Goal: Task Accomplishment & Management: Manage account settings

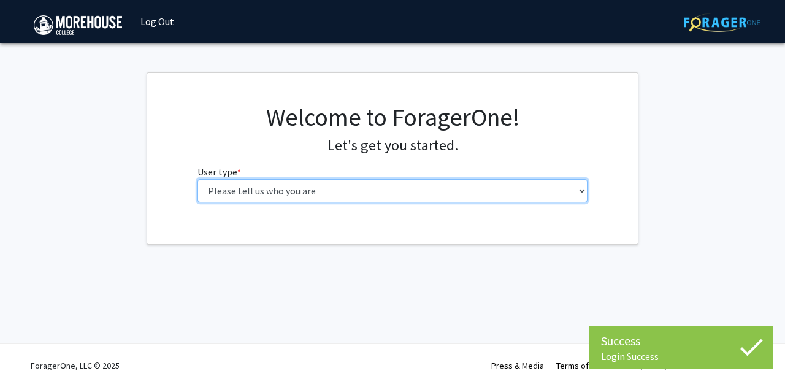
click at [264, 201] on select "Please tell us who you are Undergraduate Student Master's Student Doctoral Cand…" at bounding box center [393, 190] width 391 height 23
select select "1: undergrad"
click at [198, 179] on select "Please tell us who you are Undergraduate Student Master's Student Doctoral Cand…" at bounding box center [393, 190] width 391 height 23
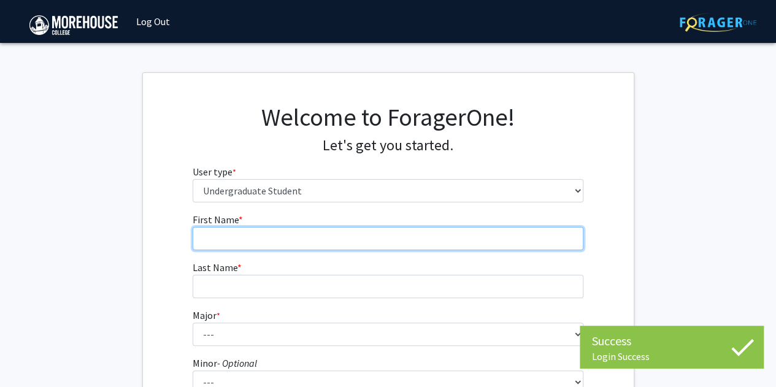
click at [278, 240] on input "First Name * required" at bounding box center [388, 238] width 391 height 23
type input "Theron"
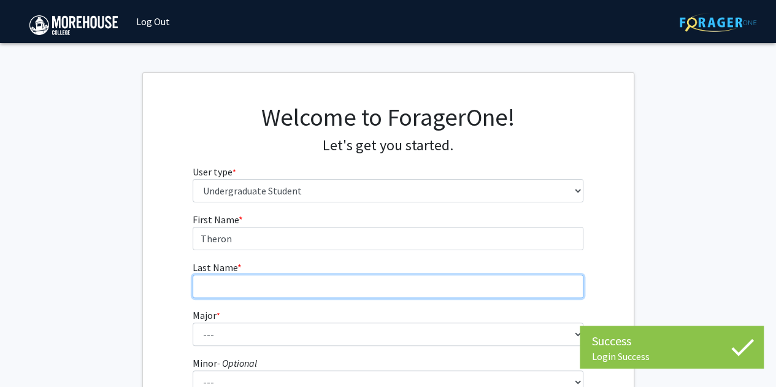
type input "White"
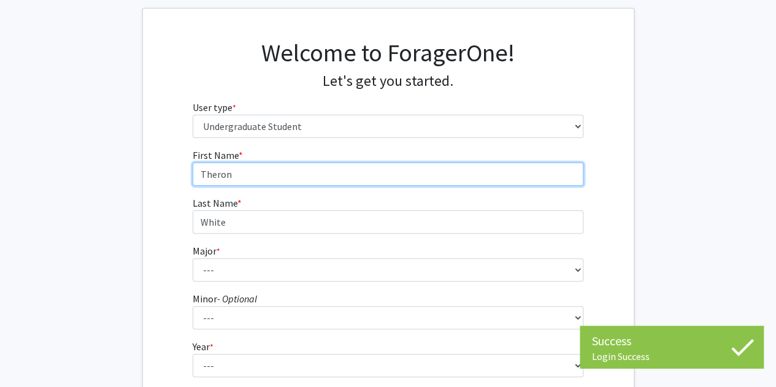
scroll to position [67, 0]
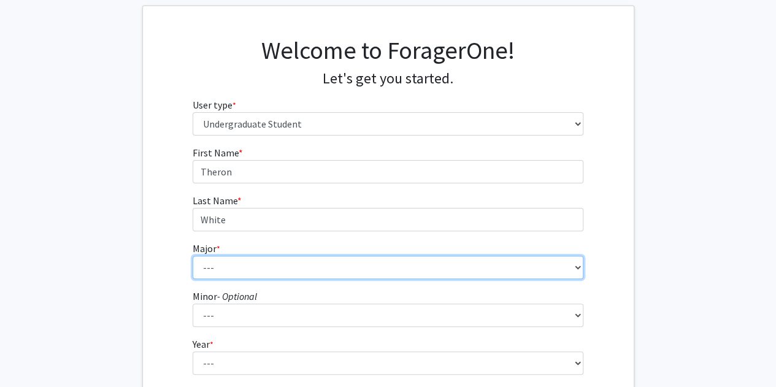
click at [274, 263] on select "--- Africana Studies Applied Physics Art History Art Studies Biology Business A…" at bounding box center [388, 267] width 391 height 23
select select "27: 2117"
click at [193, 256] on select "--- Africana Studies Applied Physics Art History Art Studies Biology Business A…" at bounding box center [388, 267] width 391 height 23
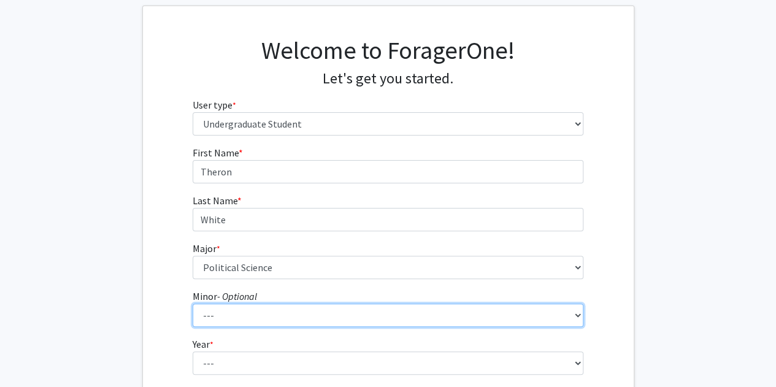
click at [241, 309] on select "--- Accounting Africana Studies Art Art History Biology Business Administration…" at bounding box center [388, 315] width 391 height 23
click at [193, 304] on select "--- Accounting Africana Studies Art Art History Biology Business Administration…" at bounding box center [388, 315] width 391 height 23
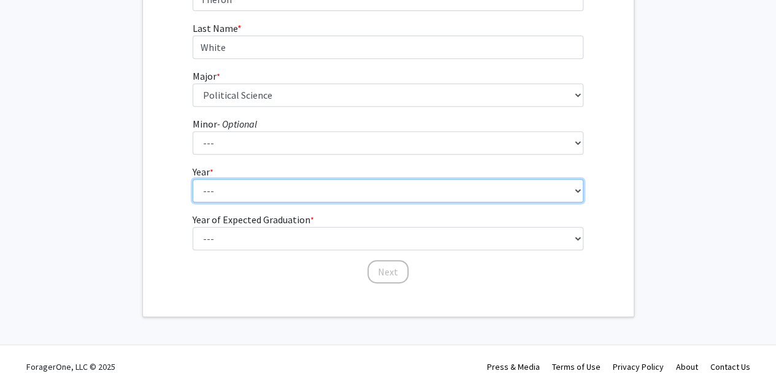
click at [227, 194] on select "--- First-year Sophomore Junior Senior Postbaccalaureate Certificate" at bounding box center [388, 190] width 391 height 23
select select "3: junior"
click at [193, 179] on select "--- First-year Sophomore Junior Senior Postbaccalaureate Certificate" at bounding box center [388, 190] width 391 height 23
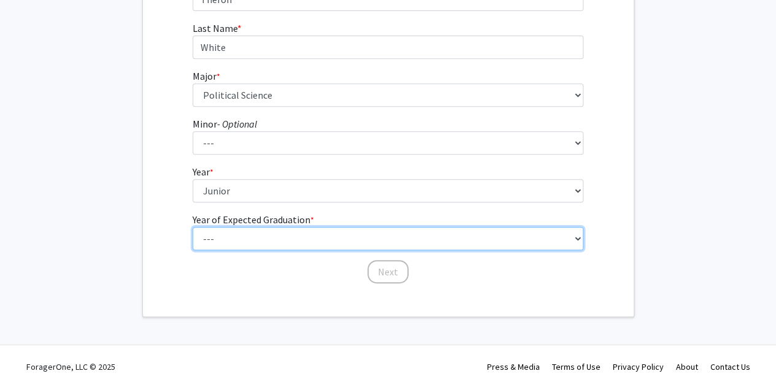
click at [241, 235] on select "--- 2025 2026 2027 2028 2029 2030 2031 2032 2033 2034" at bounding box center [388, 238] width 391 height 23
select select "3: 2027"
click at [193, 227] on select "--- 2025 2026 2027 2028 2029 2030 2031 2032 2033 2034" at bounding box center [388, 238] width 391 height 23
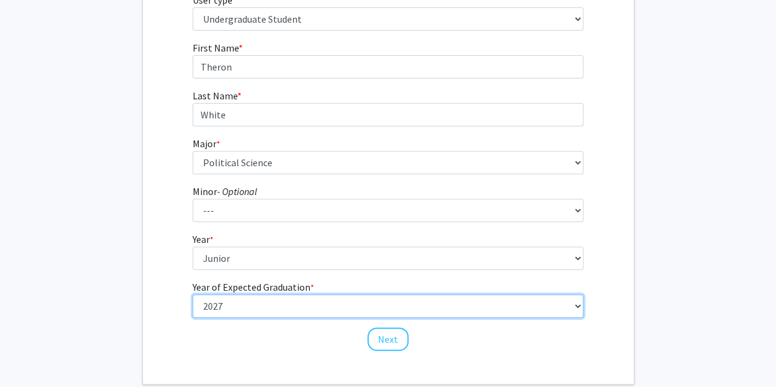
scroll to position [171, 0]
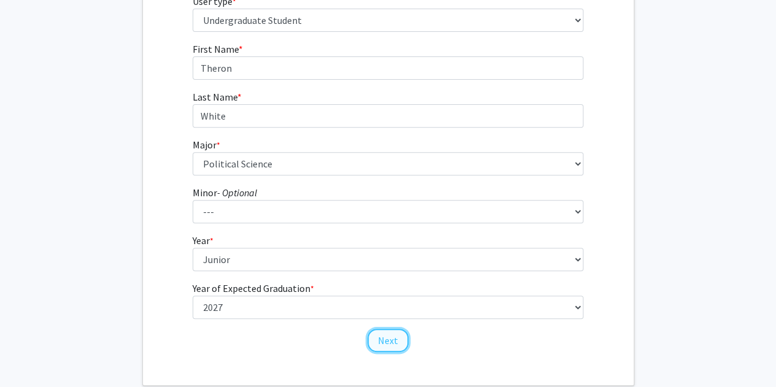
click at [383, 343] on button "Next" at bounding box center [387, 340] width 41 height 23
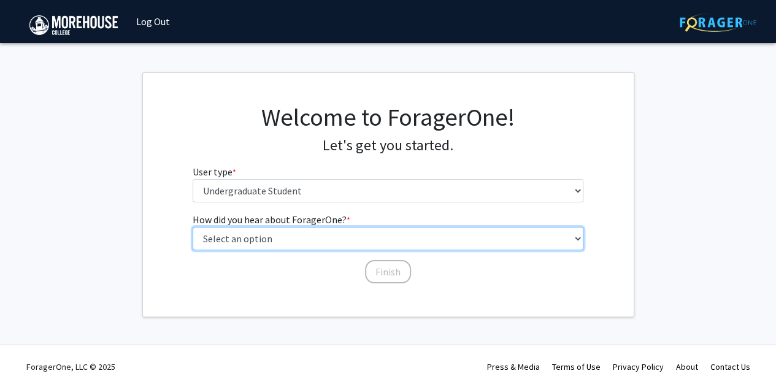
click at [342, 232] on select "Select an option Peer/student recommendation Faculty/staff recommendation Unive…" at bounding box center [388, 238] width 391 height 23
select select "2: faculty_recommendation"
click at [193, 227] on select "Select an option Peer/student recommendation Faculty/staff recommendation Unive…" at bounding box center [388, 238] width 391 height 23
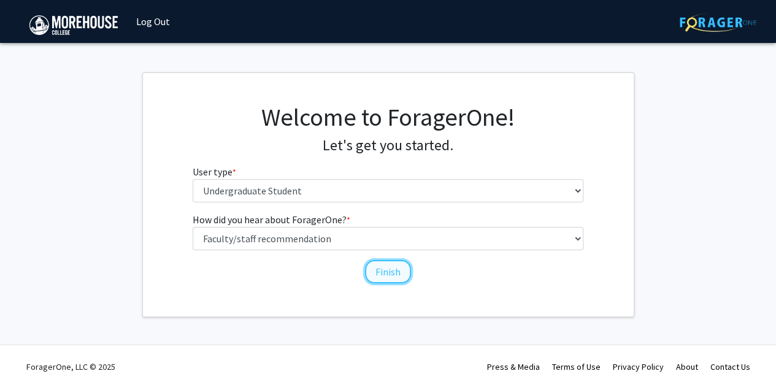
click at [377, 266] on button "Finish" at bounding box center [388, 271] width 46 height 23
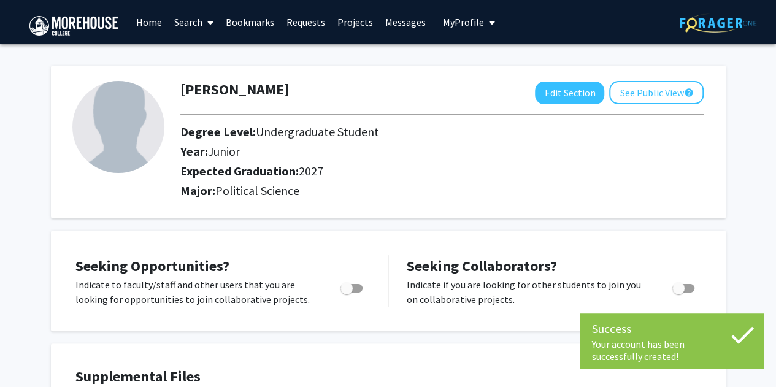
click at [198, 29] on link "Search" at bounding box center [194, 22] width 52 height 43
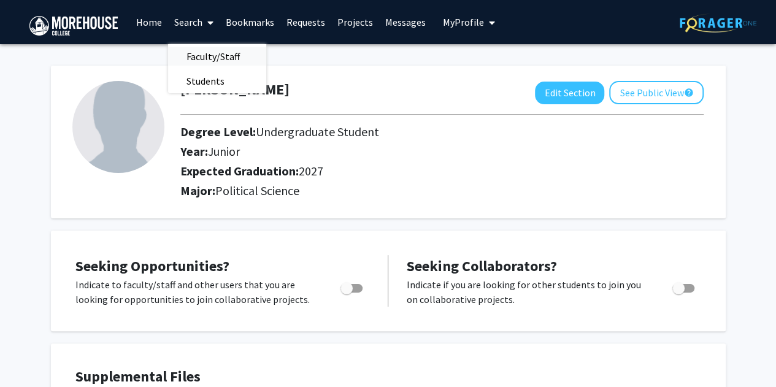
click at [199, 56] on span "Faculty/Staff" at bounding box center [213, 56] width 90 height 25
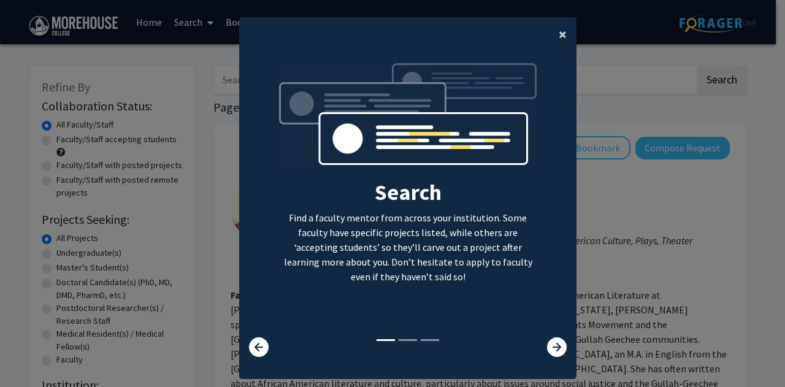
click at [553, 37] on button "×" at bounding box center [563, 34] width 28 height 34
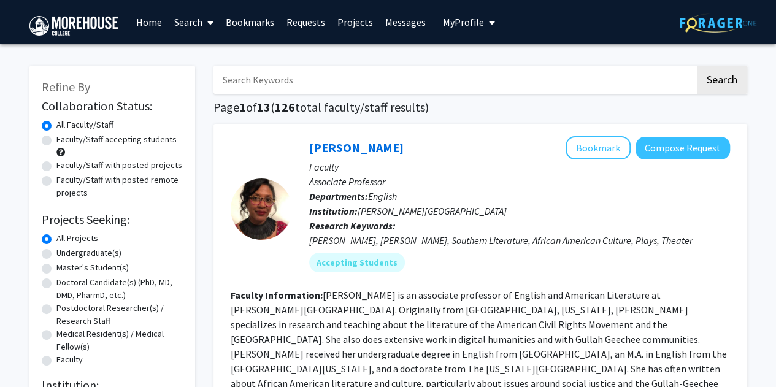
click at [521, 67] on input "Search Keywords" at bounding box center [453, 80] width 481 height 28
type input "[PERSON_NAME]"
click at [697, 66] on button "Search" at bounding box center [722, 80] width 50 height 28
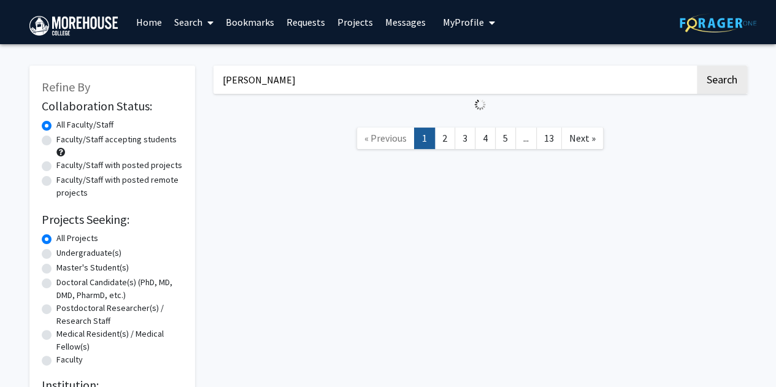
checkbox input "false"
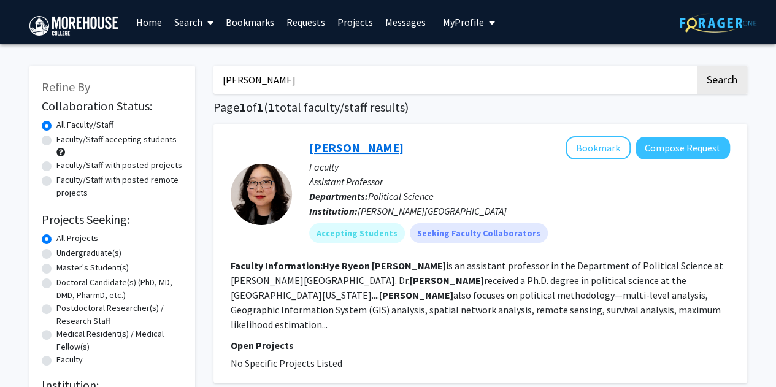
click at [380, 150] on link "[PERSON_NAME]" at bounding box center [356, 147] width 94 height 15
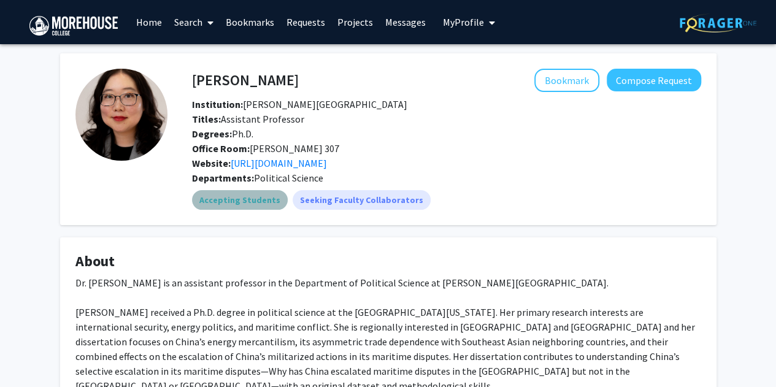
click at [250, 205] on mat-chip "Accepting Students" at bounding box center [240, 200] width 96 height 20
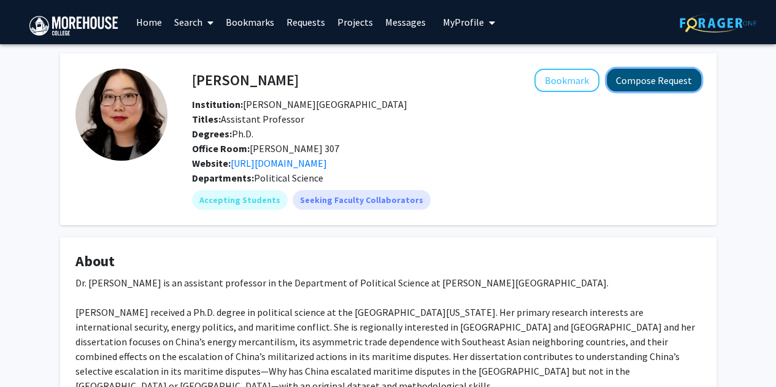
click at [642, 80] on button "Compose Request" at bounding box center [654, 80] width 94 height 23
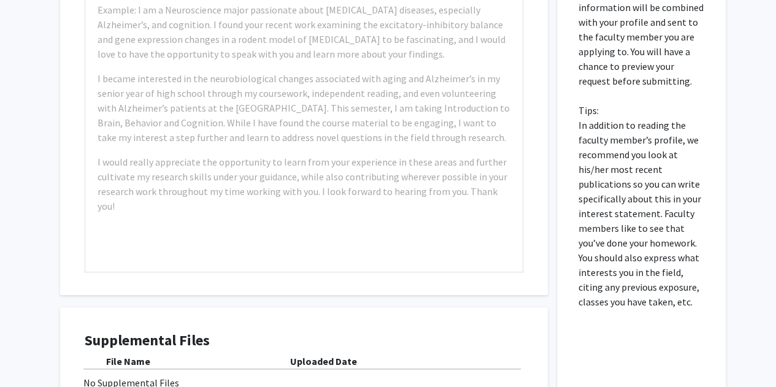
scroll to position [477, 0]
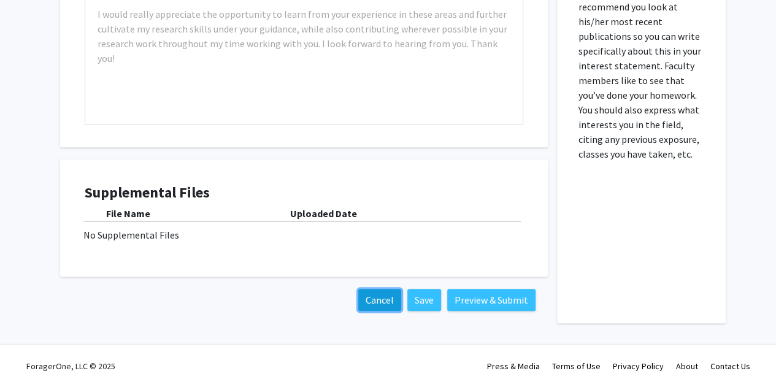
click at [380, 301] on button "Cancel" at bounding box center [379, 300] width 43 height 22
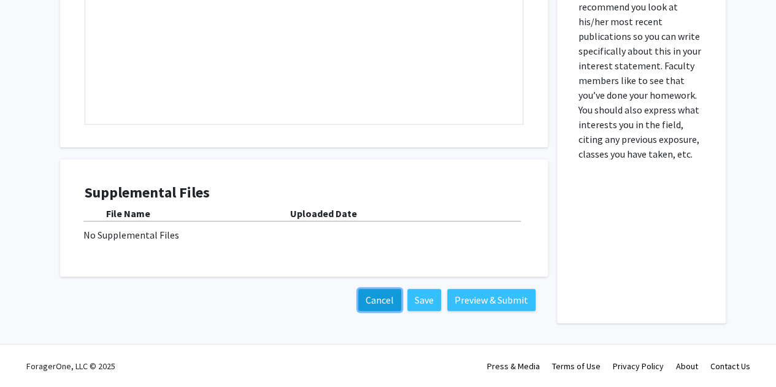
click at [369, 299] on button "Cancel" at bounding box center [379, 300] width 43 height 22
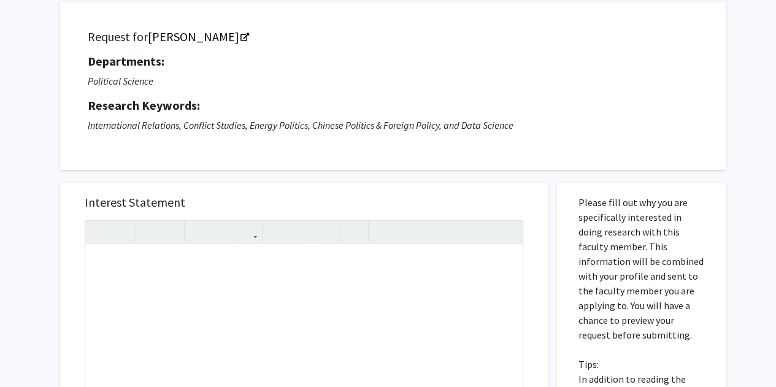
scroll to position [0, 0]
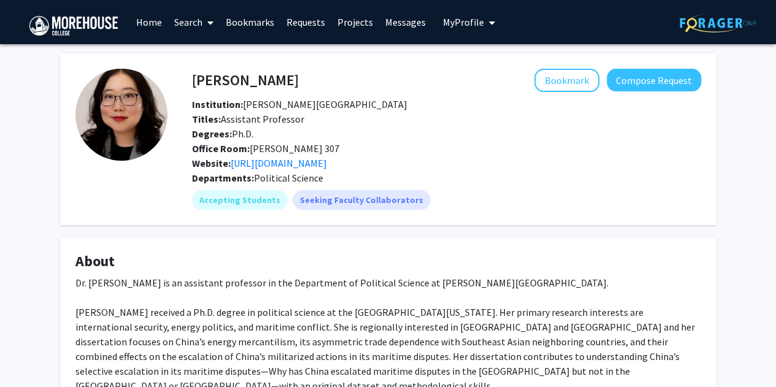
click at [207, 120] on b "Titles:" at bounding box center [206, 119] width 29 height 12
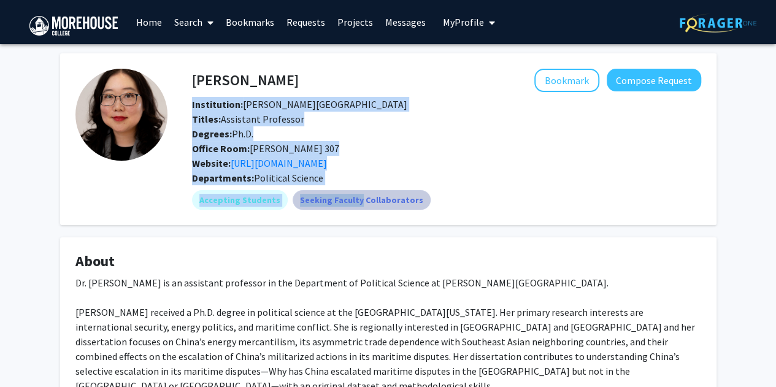
drag, startPoint x: 193, startPoint y: 105, endPoint x: 348, endPoint y: 193, distance: 178.8
click at [348, 193] on div "[PERSON_NAME] Bookmark Compose Request Institution: [PERSON_NAME] College Title…" at bounding box center [434, 139] width 534 height 141
click at [446, 145] on div "Office Room: [PERSON_NAME] 307" at bounding box center [446, 148] width 527 height 15
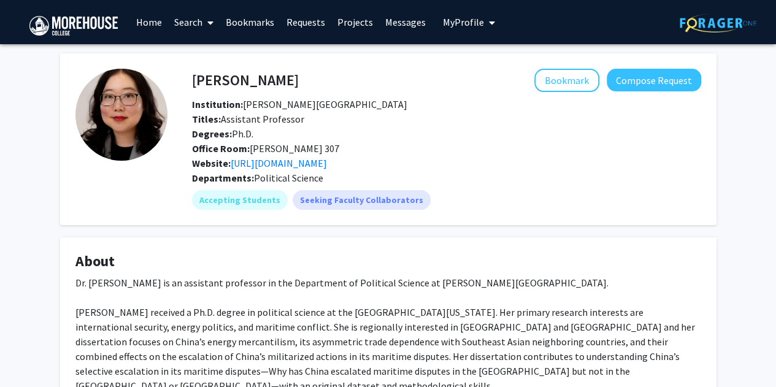
click at [120, 126] on img at bounding box center [121, 115] width 92 height 92
click at [471, 23] on span "My Profile" at bounding box center [463, 22] width 41 height 12
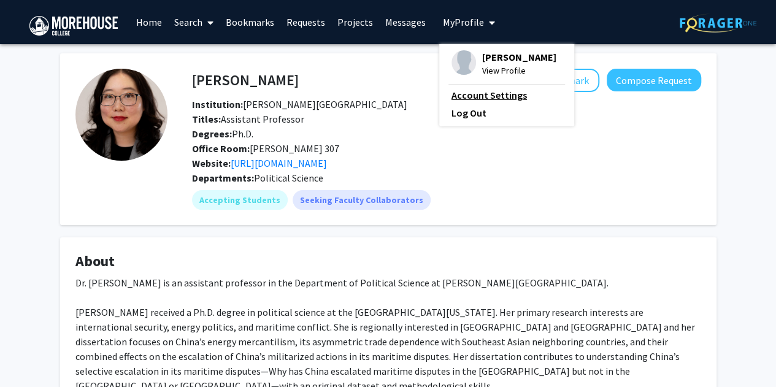
click at [482, 94] on link "Account Settings" at bounding box center [506, 95] width 110 height 15
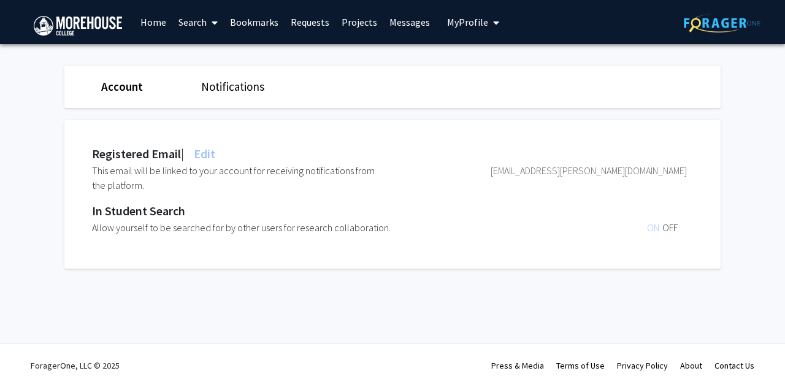
click at [140, 155] on div "Registered Email | Edit" at bounding box center [153, 154] width 123 height 18
click at [214, 157] on span "Edit" at bounding box center [203, 153] width 24 height 15
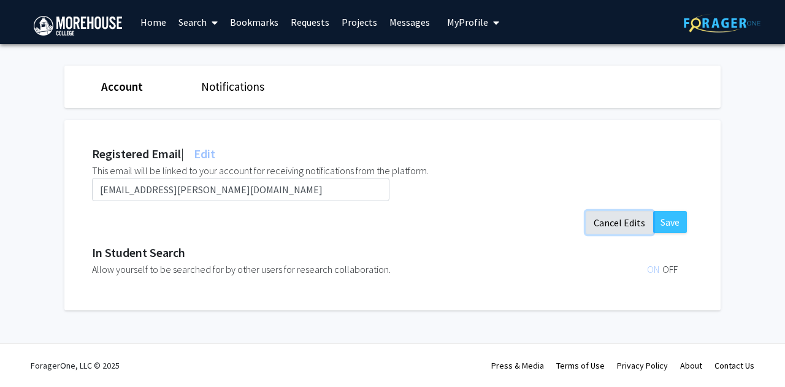
click at [615, 224] on button "Cancel Edits" at bounding box center [619, 222] width 67 height 23
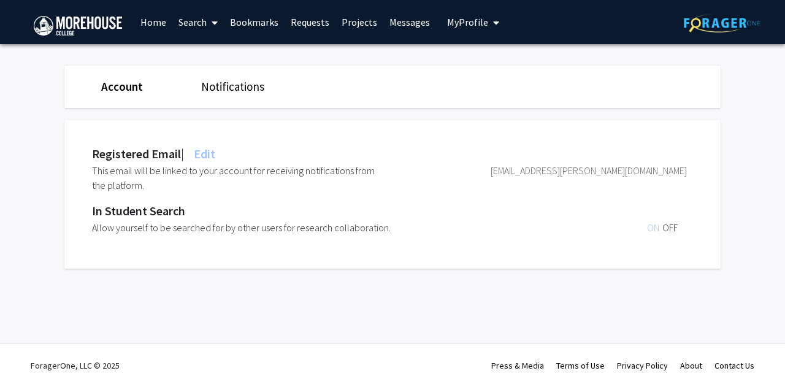
click at [466, 31] on button "My Profile" at bounding box center [472, 22] width 59 height 44
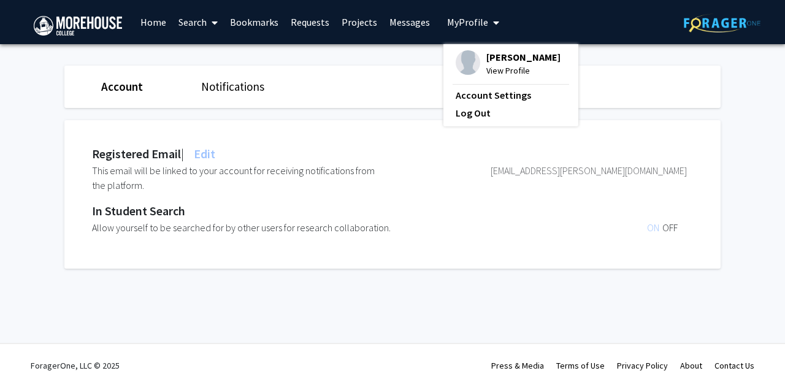
click at [186, 30] on link "Search" at bounding box center [198, 22] width 52 height 43
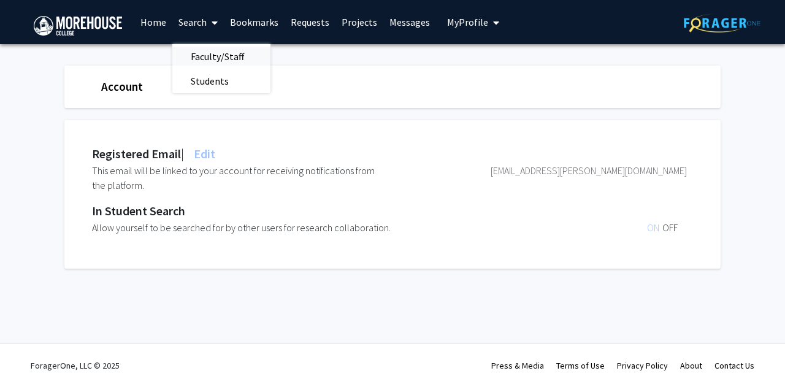
click at [228, 55] on span "Faculty/Staff" at bounding box center [217, 56] width 90 height 25
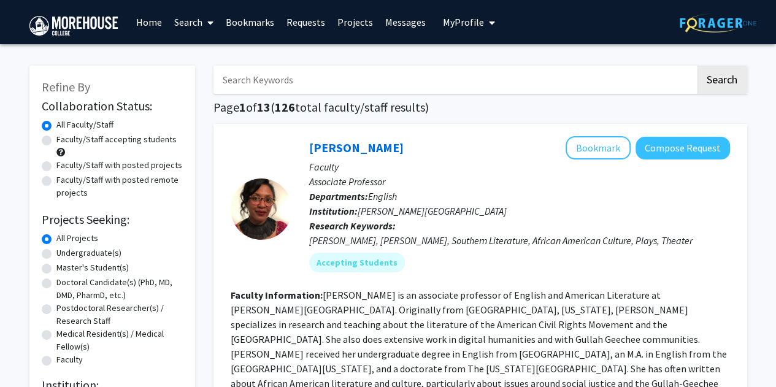
click at [288, 79] on input "Search Keywords" at bounding box center [453, 80] width 481 height 28
type input "[PERSON_NAME]"
click at [720, 84] on button "Search" at bounding box center [722, 80] width 50 height 28
checkbox input "false"
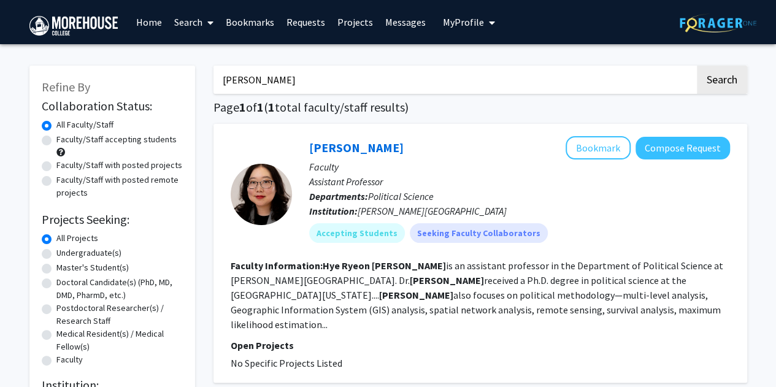
click at [454, 28] on span "My Profile" at bounding box center [463, 22] width 41 height 12
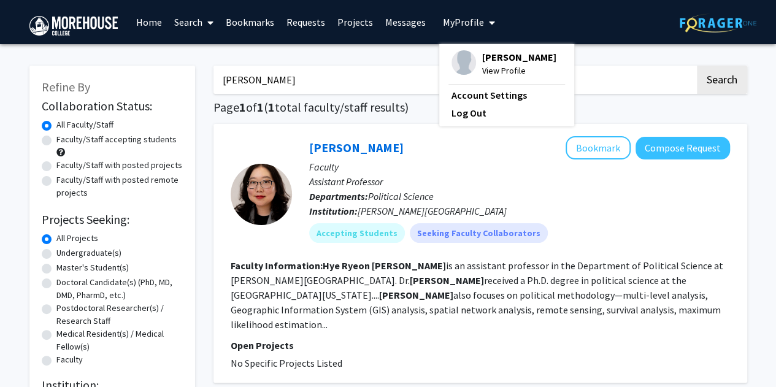
click at [493, 71] on span "View Profile" at bounding box center [519, 70] width 74 height 13
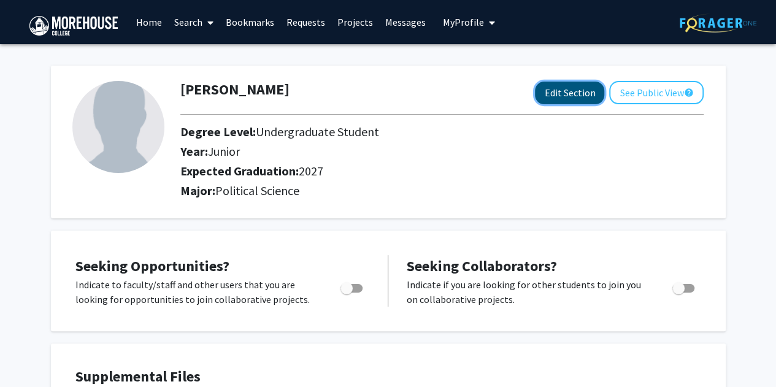
click at [583, 86] on button "Edit Section" at bounding box center [569, 93] width 69 height 23
select select "junior"
select select "2027"
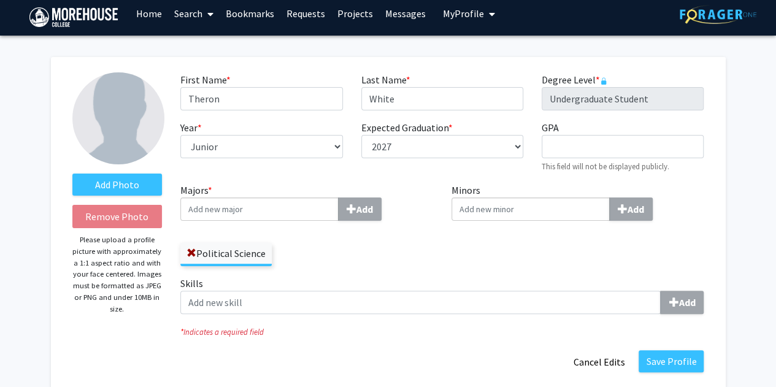
scroll to position [4, 0]
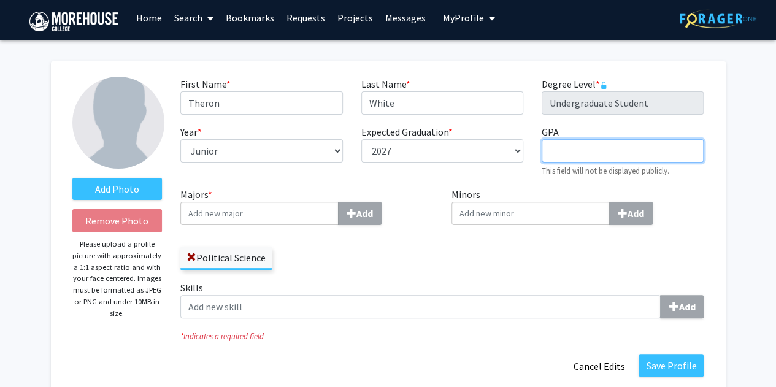
click at [581, 160] on input "GPA required" at bounding box center [623, 150] width 162 height 23
type input "3.77"
click at [281, 209] on input "Majors * Add" at bounding box center [259, 213] width 158 height 23
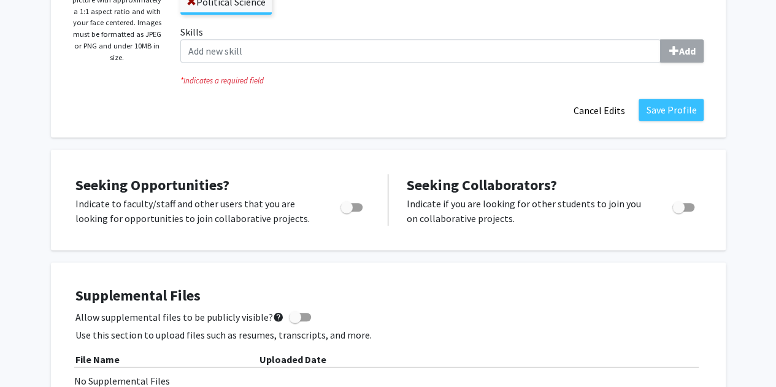
scroll to position [0, 0]
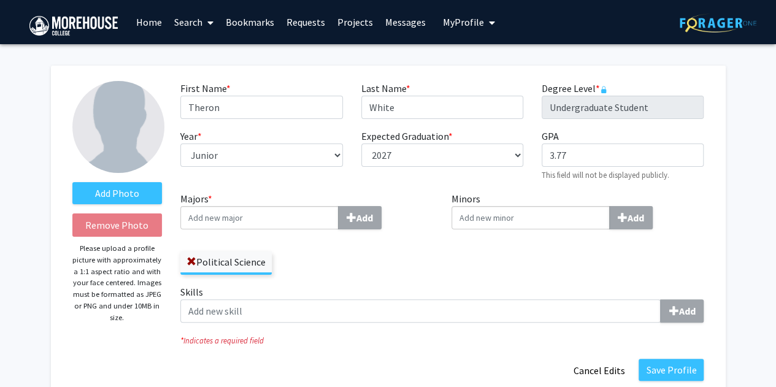
click at [236, 210] on input "Majors * Add" at bounding box center [259, 217] width 158 height 23
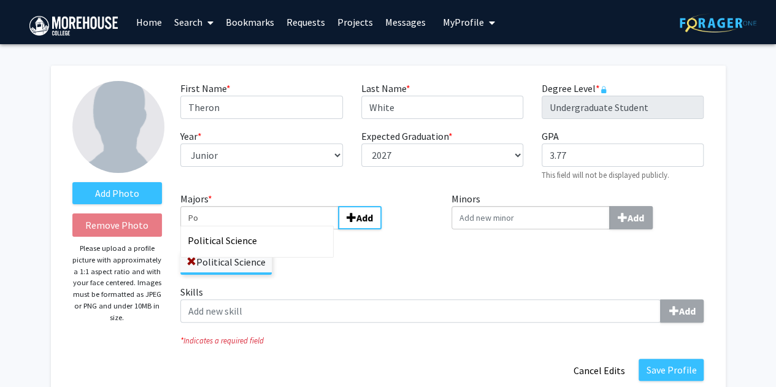
type input "P"
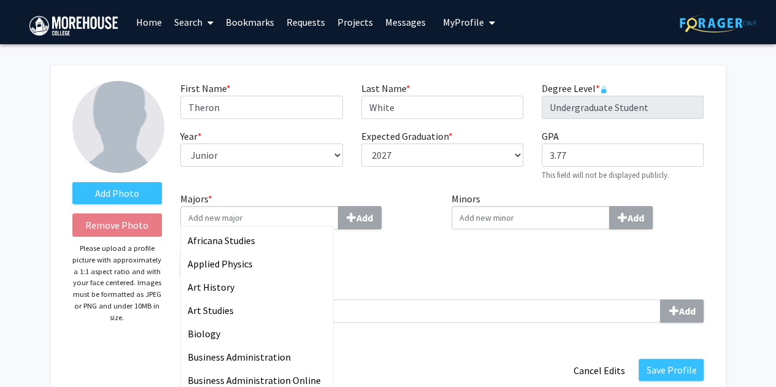
click at [437, 275] on div "Majors * Africana Studies Applied Physics Art History Art Studies Biology Busin…" at bounding box center [306, 237] width 271 height 93
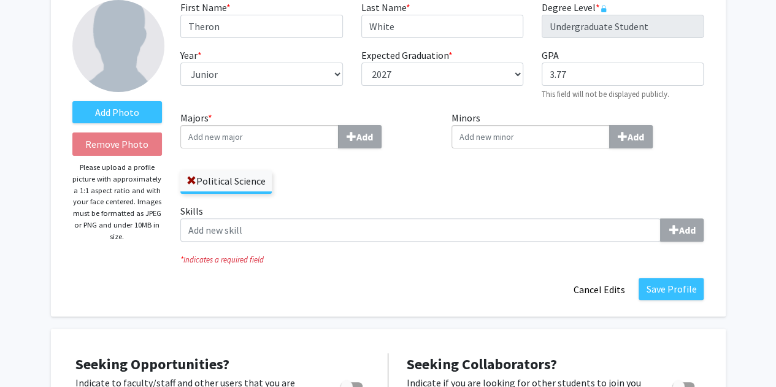
scroll to position [83, 0]
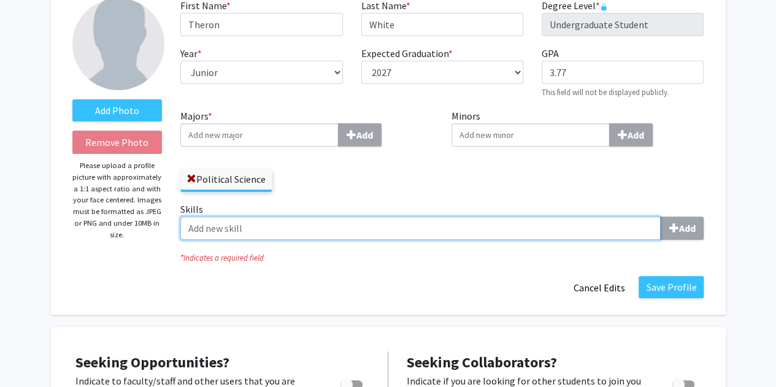
click at [304, 226] on input "Skills Add" at bounding box center [420, 228] width 480 height 23
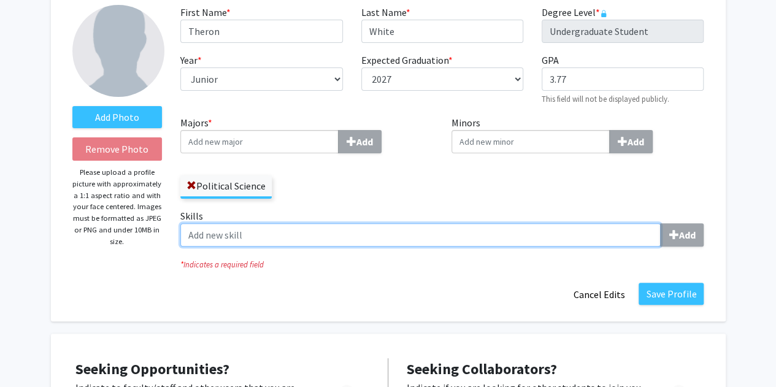
scroll to position [77, 0]
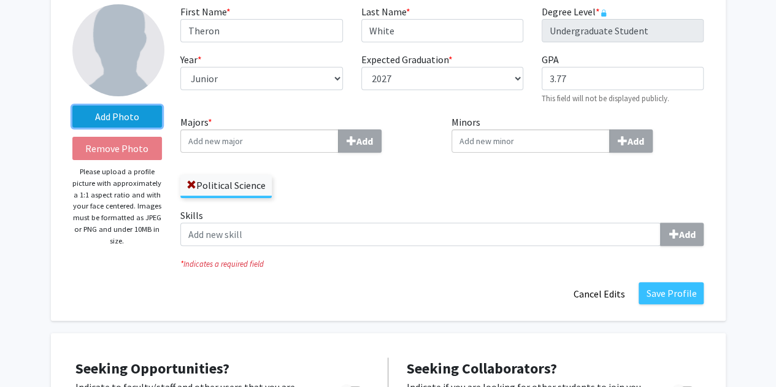
click at [142, 118] on label "Add Photo" at bounding box center [117, 116] width 90 height 22
click at [0, 0] on input "Add Photo" at bounding box center [0, 0] width 0 height 0
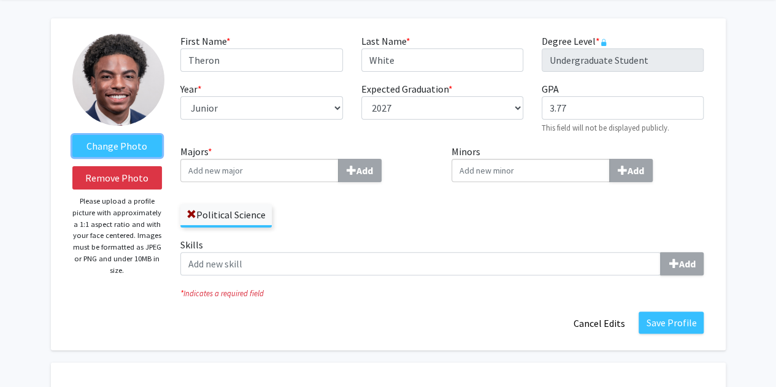
scroll to position [48, 0]
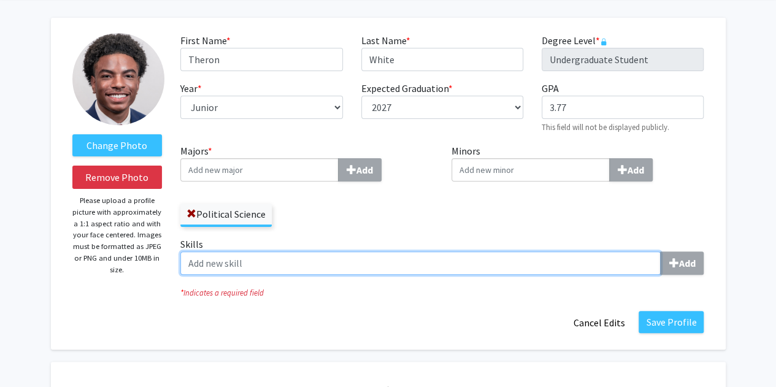
click at [368, 263] on input "Skills Add" at bounding box center [420, 262] width 480 height 23
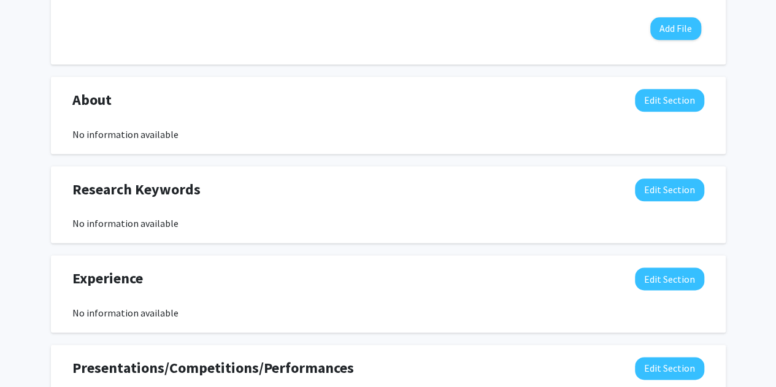
scroll to position [662, 0]
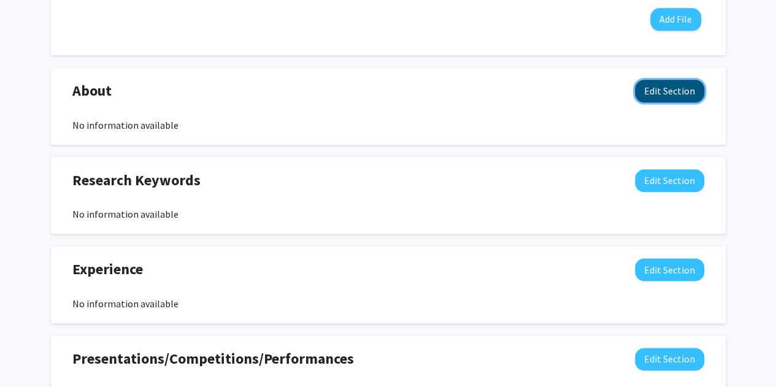
click at [661, 91] on button "Edit Section" at bounding box center [669, 91] width 69 height 23
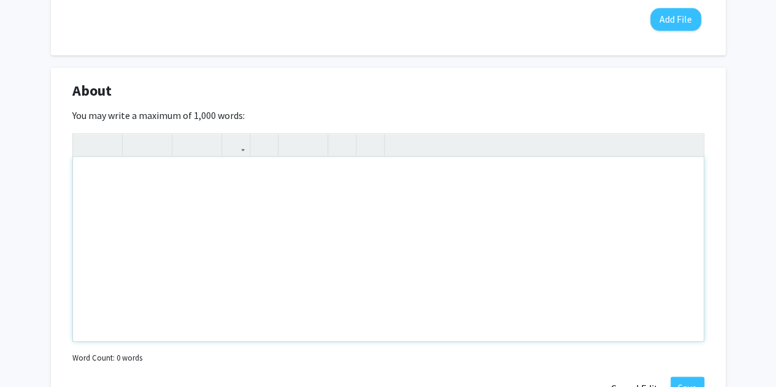
click at [199, 251] on div "Note to users with screen readers: Please deactivate our accessibility plugin f…" at bounding box center [388, 249] width 631 height 184
paste div "Note to users with screen readers: Please deactivate our accessibility plugin f…"
type textarea "<p>Passionate about public speaking, writing, I aim to pursue a legal career fo…"
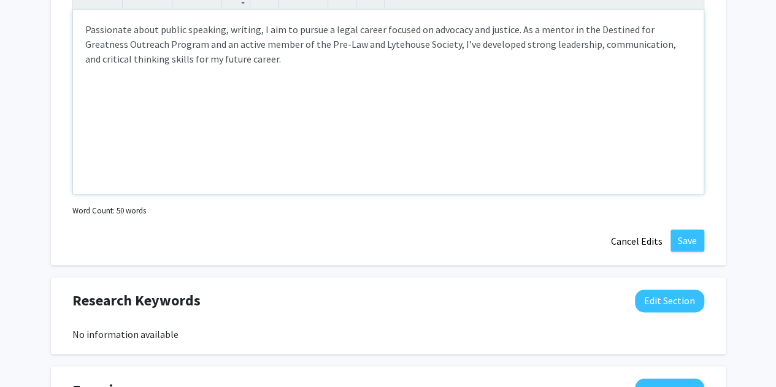
scroll to position [830, 0]
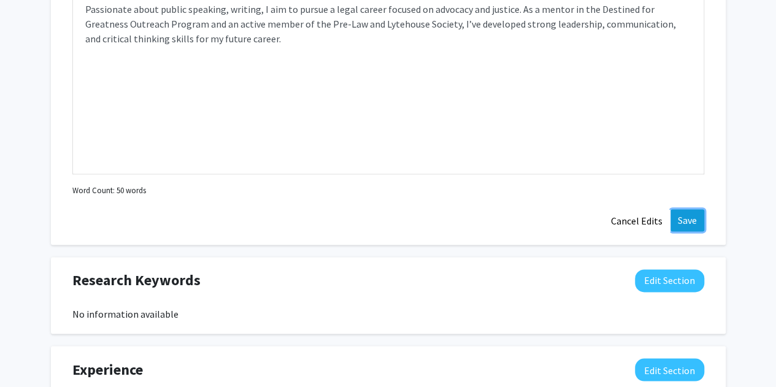
click at [679, 213] on button "Save" at bounding box center [687, 220] width 34 height 22
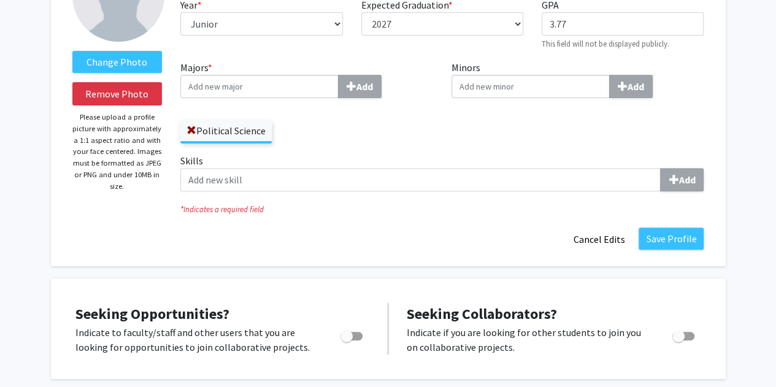
scroll to position [83, 0]
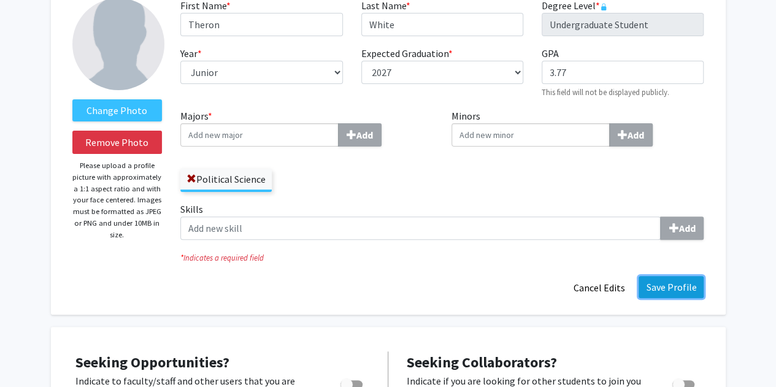
click at [685, 288] on button "Save Profile" at bounding box center [671, 287] width 65 height 22
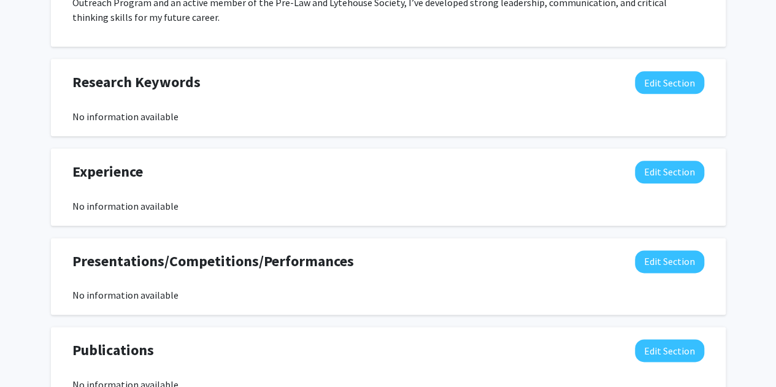
scroll to position [822, 0]
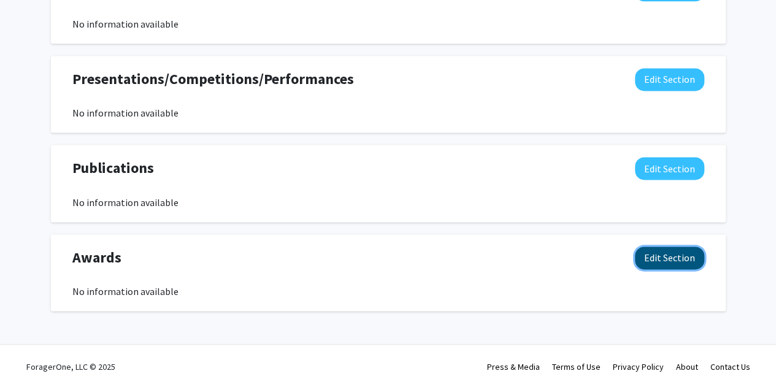
click at [684, 255] on button "Edit Section" at bounding box center [669, 258] width 69 height 23
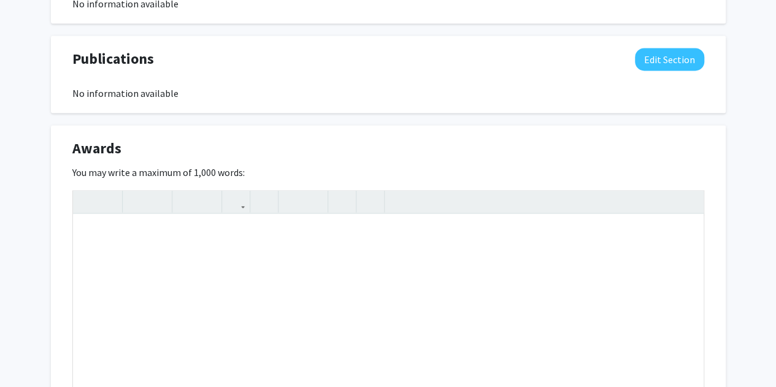
scroll to position [935, 0]
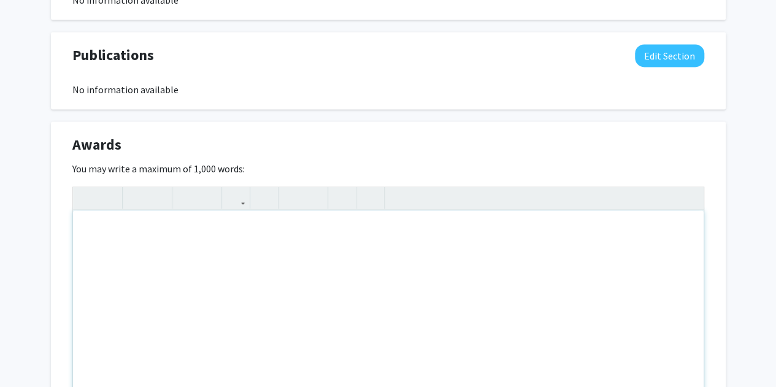
click at [156, 234] on div "Note to users with screen readers: Please deactivate our accessibility plugin f…" at bounding box center [388, 302] width 631 height 184
paste div "Note to users with screen readers: Please deactivate our accessibility plugin f…"
type textarea "<br><p>Top-Performing Student Scope and Methods 2025 </p><p>Top-Performing Stud…"
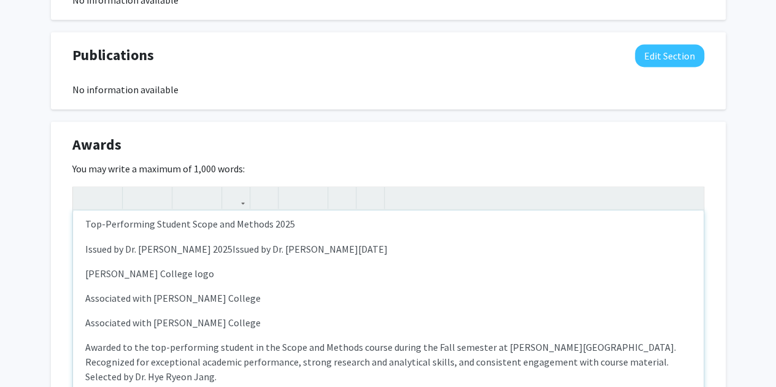
scroll to position [55, 0]
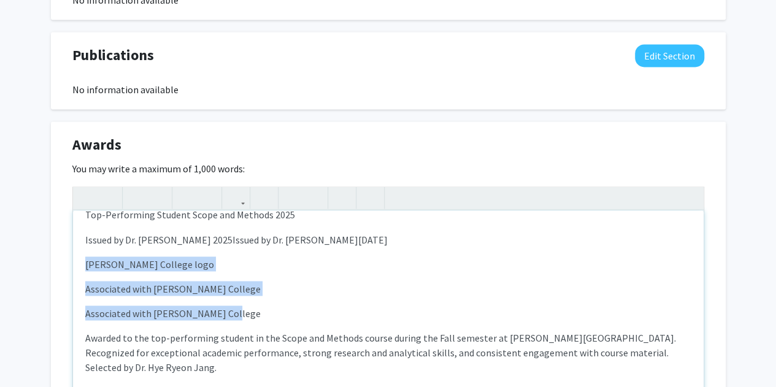
drag, startPoint x: 245, startPoint y: 313, endPoint x: 82, endPoint y: 257, distance: 172.1
click at [82, 257] on div "Top-Performing Student Scope and Methods 2025 Top-Performing Student Scope and…" at bounding box center [388, 302] width 631 height 184
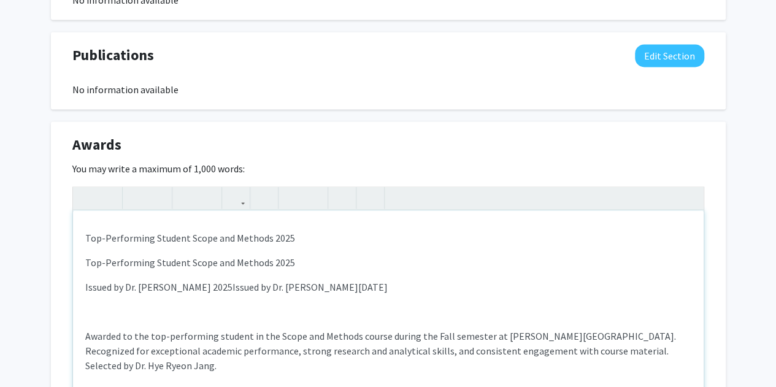
scroll to position [0, 0]
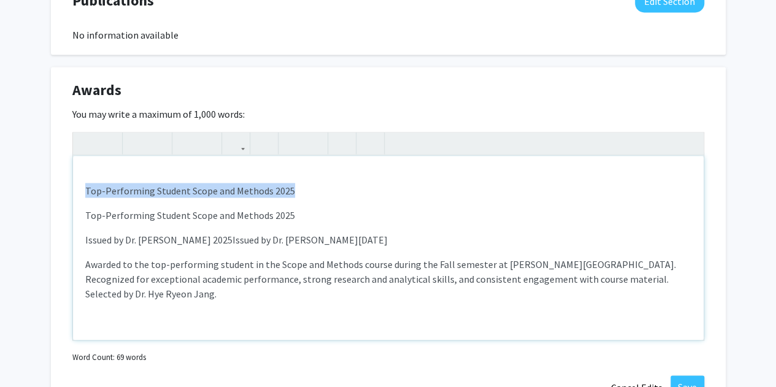
drag, startPoint x: 305, startPoint y: 197, endPoint x: 77, endPoint y: 183, distance: 228.6
click at [77, 183] on div "Top-Performing Student Scope and Methods 2025 Top-Performing Student Scope and…" at bounding box center [388, 248] width 631 height 184
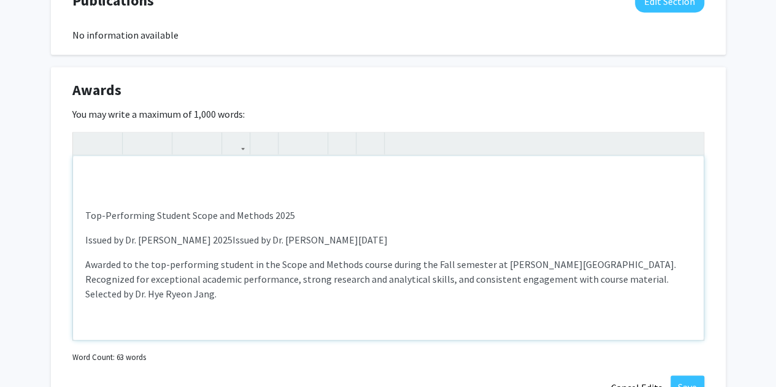
click at [85, 217] on p "Top-Performing Student Scope and Methods 2025" at bounding box center [388, 214] width 606 height 15
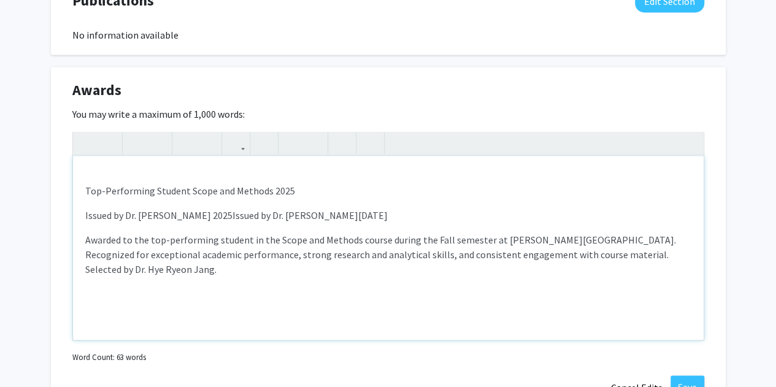
scroll to position [975, 0]
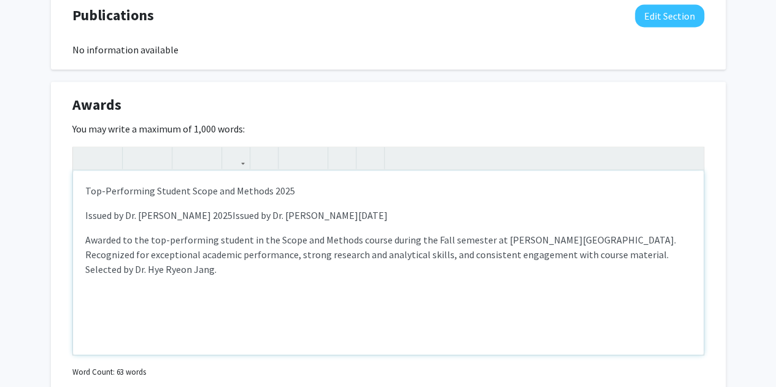
click at [245, 215] on p "Issued by Dr. [PERSON_NAME] 2025Issued by Dr. [PERSON_NAME][DATE]" at bounding box center [388, 214] width 606 height 15
drag, startPoint x: 248, startPoint y: 215, endPoint x: 431, endPoint y: 217, distance: 182.8
click at [431, 217] on p "Issued by Dr. [PERSON_NAME] 2025Issued by Dr. [PERSON_NAME][DATE]" at bounding box center [388, 214] width 606 height 15
click at [675, 259] on p "Awarded to the top-performing student in the Scope and Methods course during th…" at bounding box center [388, 254] width 606 height 44
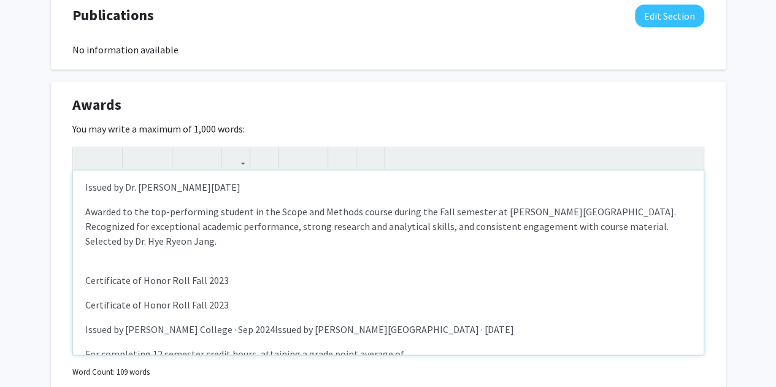
scroll to position [28, 0]
drag, startPoint x: 242, startPoint y: 280, endPoint x: 72, endPoint y: 285, distance: 170.0
click at [73, 285] on div "Top-Performing Student Scope and Methods 2025 Issued by Dr. [PERSON_NAME][DATE]…" at bounding box center [388, 263] width 631 height 184
click at [87, 304] on p "Certificate of Honor Roll Fall 2023" at bounding box center [388, 304] width 606 height 15
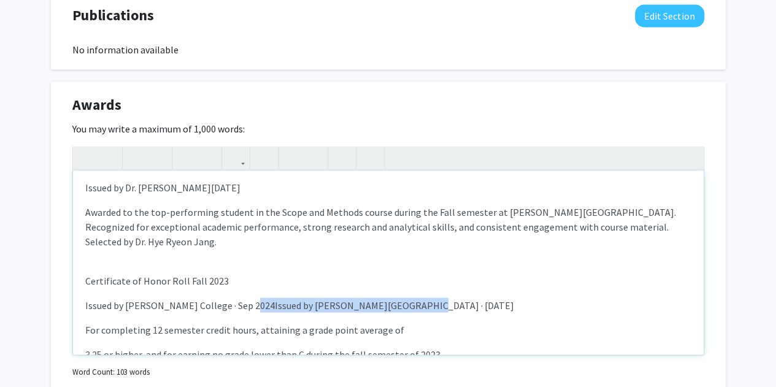
drag, startPoint x: 418, startPoint y: 309, endPoint x: 248, endPoint y: 311, distance: 170.5
click at [248, 311] on p "Issued by [PERSON_NAME] College · Sep 2024Issued by [PERSON_NAME][GEOGRAPHIC_DA…" at bounding box center [388, 304] width 606 height 15
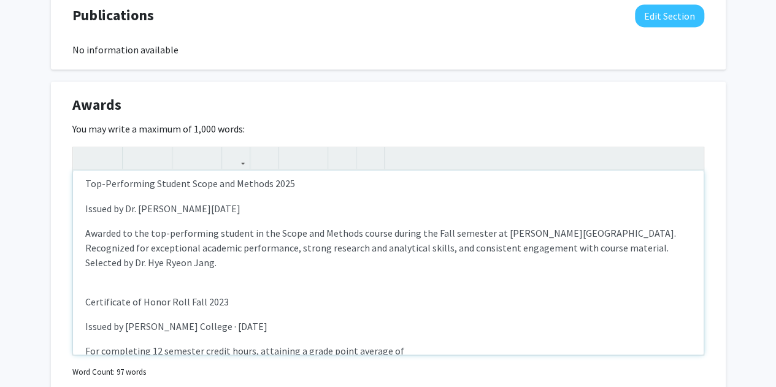
scroll to position [56, 0]
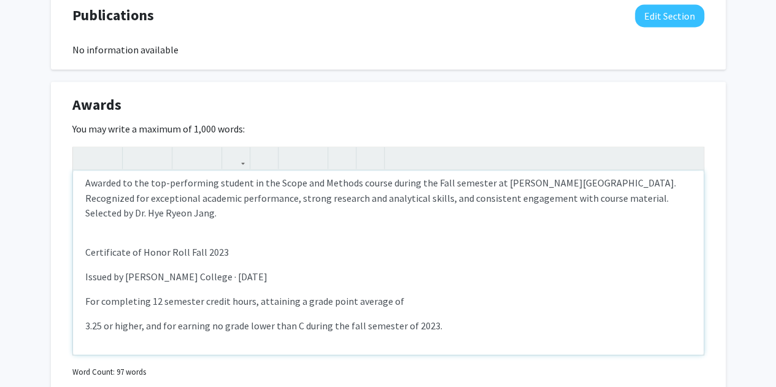
click at [442, 329] on p "3.25 or higher, and for earning no grade lower than C during the fall semester …" at bounding box center [388, 325] width 606 height 15
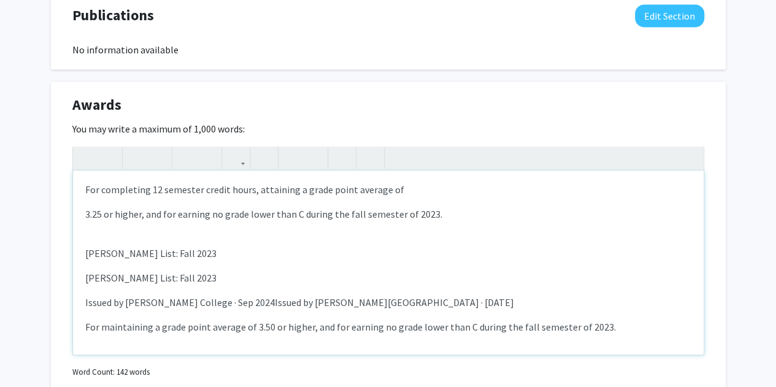
scroll to position [169, 0]
drag, startPoint x: 174, startPoint y: 275, endPoint x: 86, endPoint y: 272, distance: 87.7
click at [86, 272] on p "[PERSON_NAME] List: Fall 2023" at bounding box center [388, 276] width 606 height 15
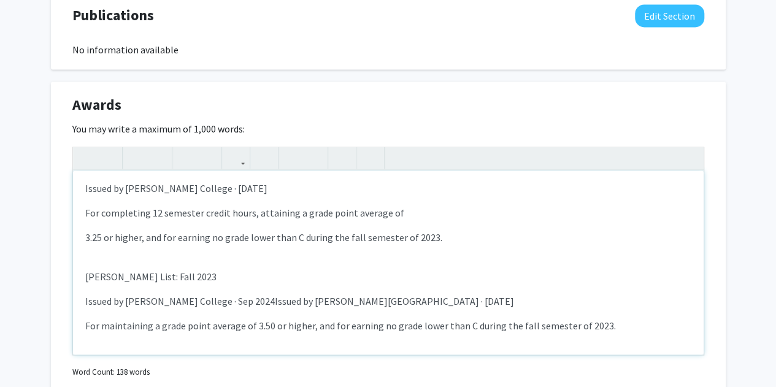
scroll to position [145, 0]
click at [245, 300] on p "Issued by [PERSON_NAME] College · Sep 2024Issued by [PERSON_NAME][GEOGRAPHIC_DA…" at bounding box center [388, 300] width 606 height 15
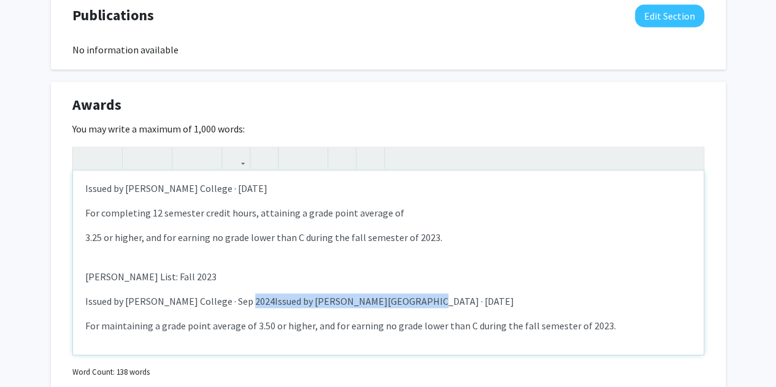
drag, startPoint x: 247, startPoint y: 301, endPoint x: 411, endPoint y: 295, distance: 164.5
click at [411, 295] on p "Issued by [PERSON_NAME] College · Sep 2024Issued by [PERSON_NAME][GEOGRAPHIC_DA…" at bounding box center [388, 300] width 606 height 15
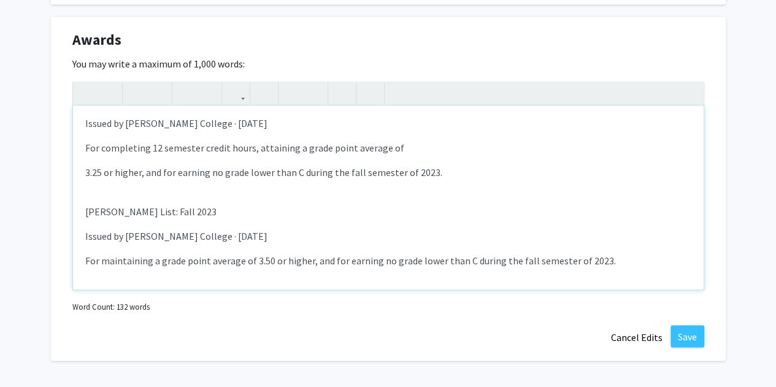
click at [166, 208] on p "[PERSON_NAME] List: Fall 2023" at bounding box center [388, 211] width 606 height 15
click at [137, 98] on icon "button" at bounding box center [136, 93] width 10 height 20
click at [150, 177] on p "3.25 or higher, and for earning no grade lower than C during the fall semester …" at bounding box center [388, 171] width 606 height 15
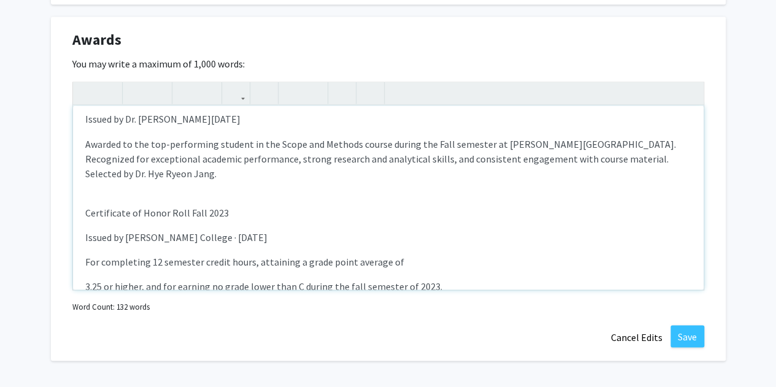
scroll to position [30, 0]
click at [139, 209] on span "Certificate of Honor Roll Fall 2023" at bounding box center [157, 213] width 144 height 12
click at [137, 96] on icon "button" at bounding box center [136, 93] width 10 height 20
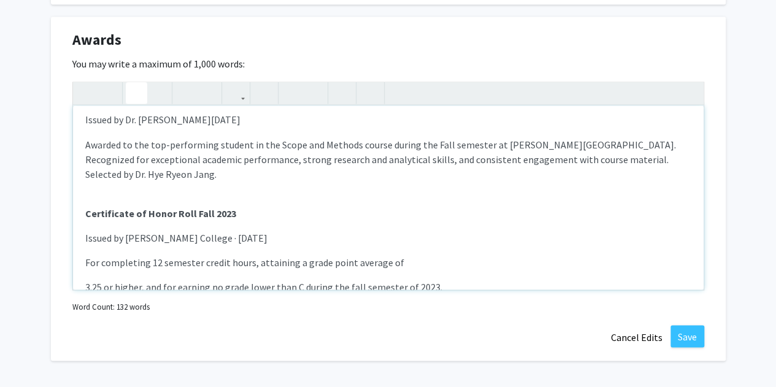
click at [137, 121] on p "Issued by Dr. [PERSON_NAME][DATE]" at bounding box center [388, 119] width 606 height 15
click at [139, 87] on icon "button" at bounding box center [136, 93] width 10 height 20
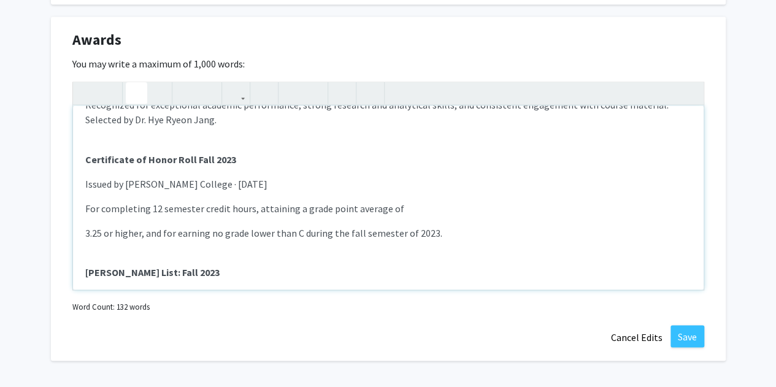
scroll to position [145, 0]
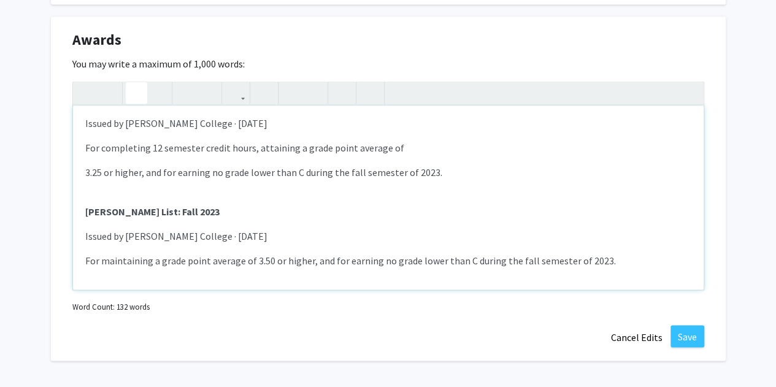
click at [656, 270] on div "Top-Performing Student Scope and Methods 2025 Issued by Dr. [PERSON_NAME][DATE]…" at bounding box center [388, 197] width 631 height 184
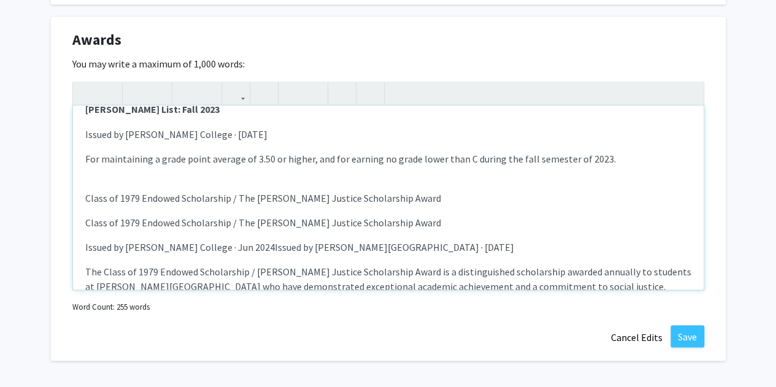
scroll to position [250, 0]
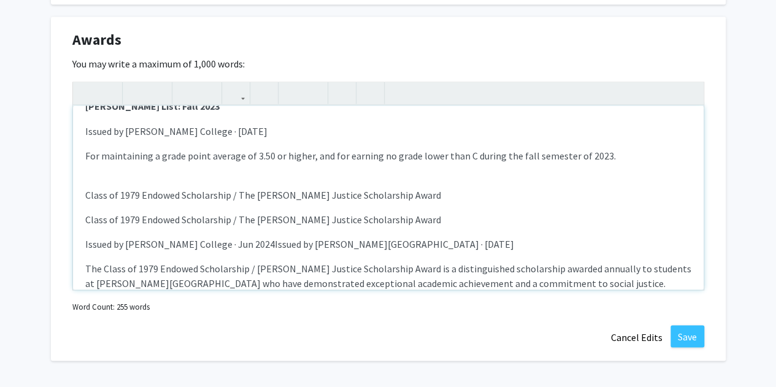
drag, startPoint x: 442, startPoint y: 221, endPoint x: 60, endPoint y: 221, distance: 381.5
click at [60, 221] on div "Awards Edit Section You may write a maximum of 1,000 words: Top-Performing Stud…" at bounding box center [388, 189] width 675 height 345
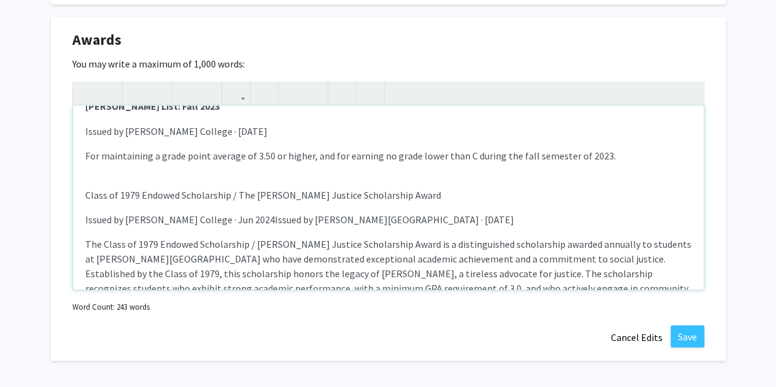
click at [245, 219] on p "Issued by [PERSON_NAME] College · Jun 2024Issued by [PERSON_NAME][GEOGRAPHIC_DA…" at bounding box center [388, 219] width 606 height 15
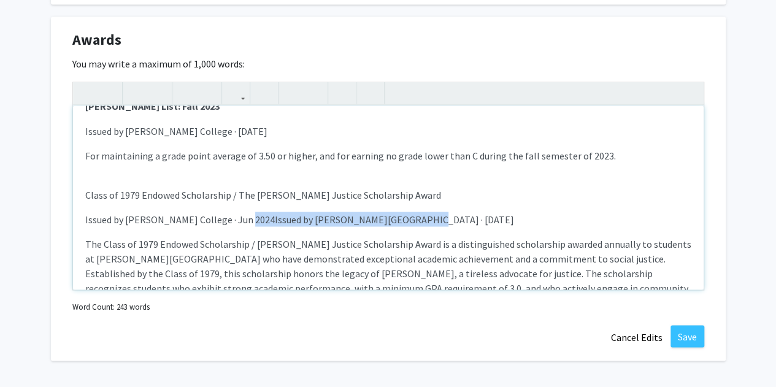
drag, startPoint x: 245, startPoint y: 219, endPoint x: 412, endPoint y: 224, distance: 167.5
click at [412, 224] on p "Issued by [PERSON_NAME] College · Jun 2024Issued by [PERSON_NAME][GEOGRAPHIC_DA…" at bounding box center [388, 219] width 606 height 15
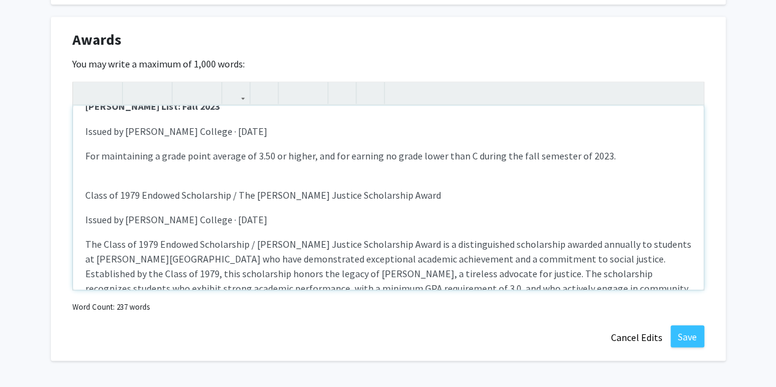
scroll to position [292, 0]
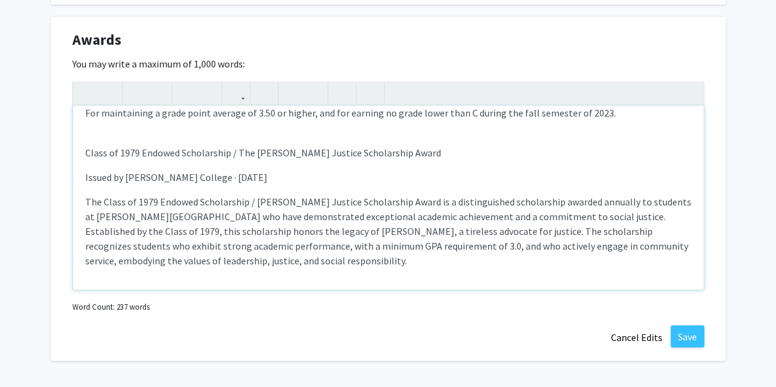
click at [240, 155] on p "Class of 1979 Endowed Scholarship / The [PERSON_NAME] Justice Scholarship Award" at bounding box center [388, 152] width 606 height 15
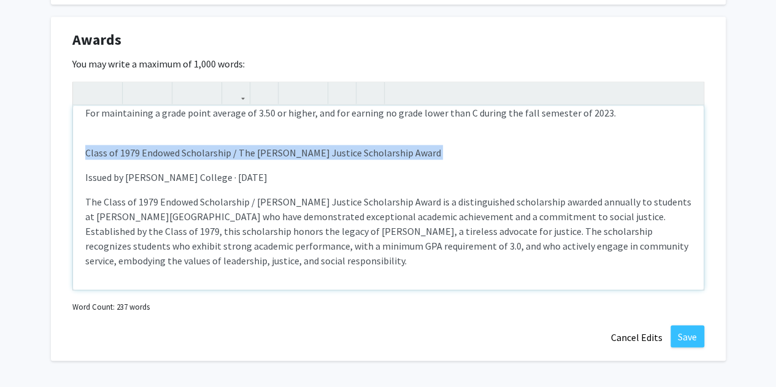
click at [240, 155] on p "Class of 1979 Endowed Scholarship / The [PERSON_NAME] Justice Scholarship Award" at bounding box center [388, 152] width 606 height 15
click at [131, 83] on use "button" at bounding box center [131, 83] width 0 height 0
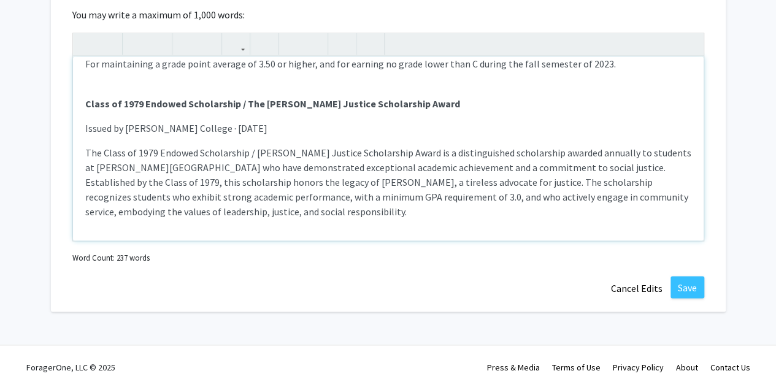
click at [296, 220] on div "Top-Performing Student Scope and Methods 2025 Issued by Dr. [PERSON_NAME][DATE]…" at bounding box center [388, 148] width 631 height 184
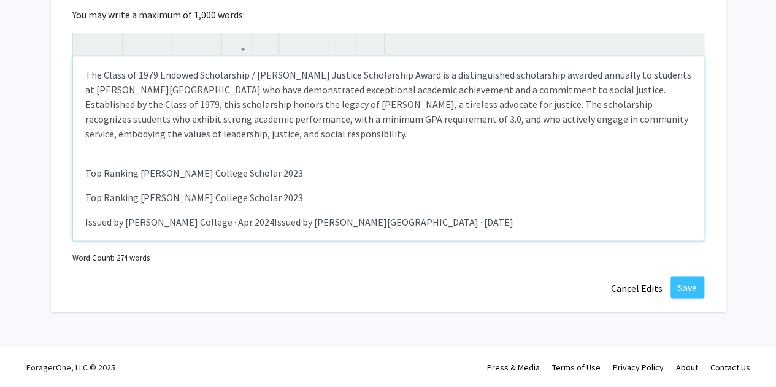
scroll to position [405, 0]
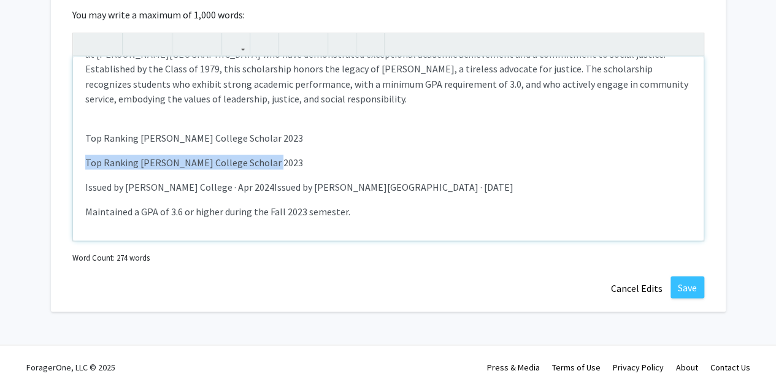
drag, startPoint x: 274, startPoint y: 164, endPoint x: 23, endPoint y: 159, distance: 250.3
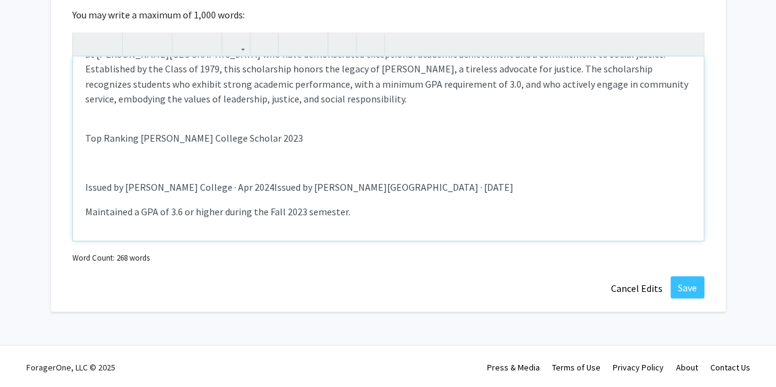
scroll to position [380, 0]
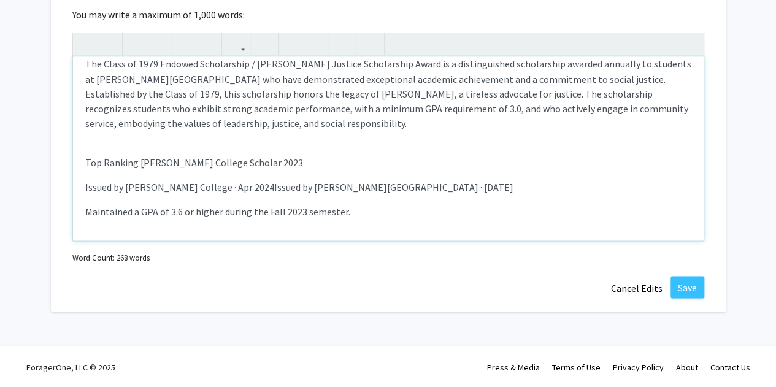
click at [244, 189] on p "Issued by [PERSON_NAME] College · Apr 2024Issued by [PERSON_NAME][GEOGRAPHIC_DA…" at bounding box center [388, 186] width 606 height 15
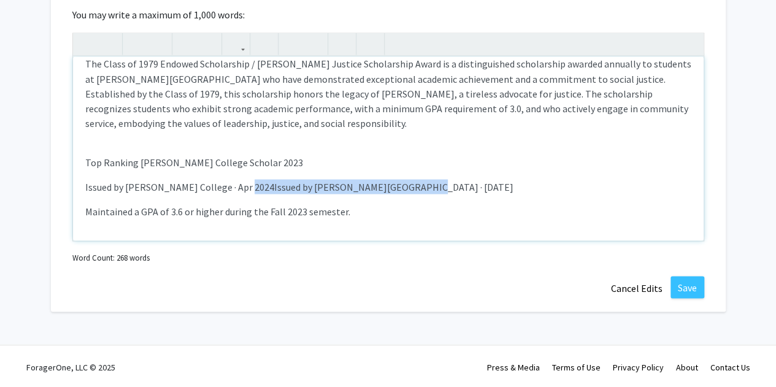
drag, startPoint x: 244, startPoint y: 188, endPoint x: 422, endPoint y: 193, distance: 177.9
click at [422, 193] on p "Issued by [PERSON_NAME] College · Apr 2024Issued by [PERSON_NAME][GEOGRAPHIC_DA…" at bounding box center [388, 186] width 606 height 15
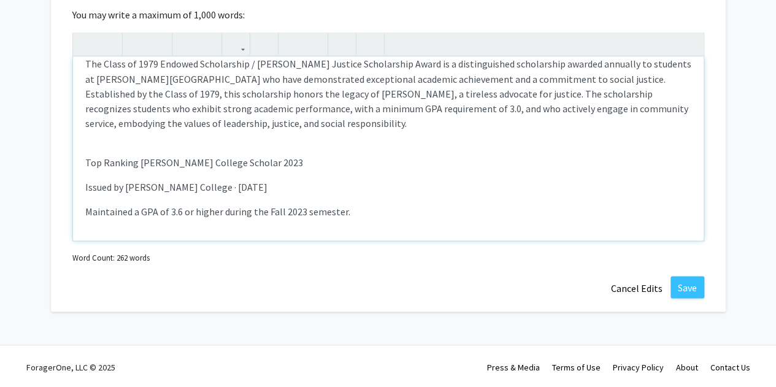
click at [192, 161] on p "Top Ranking [PERSON_NAME] College Scholar 2023" at bounding box center [388, 162] width 606 height 15
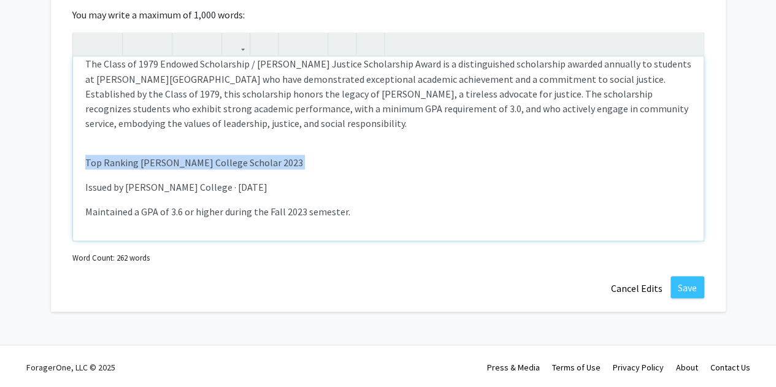
click at [192, 161] on p "Top Ranking [PERSON_NAME] College Scholar 2023" at bounding box center [388, 162] width 606 height 15
type textarea "<l><ipsu dolor="sita-cons: 2adi;">Eli-Seddoeiusm Tempori Utlab etd Magnaal 8519…"
click at [131, 34] on use "button" at bounding box center [131, 34] width 0 height 0
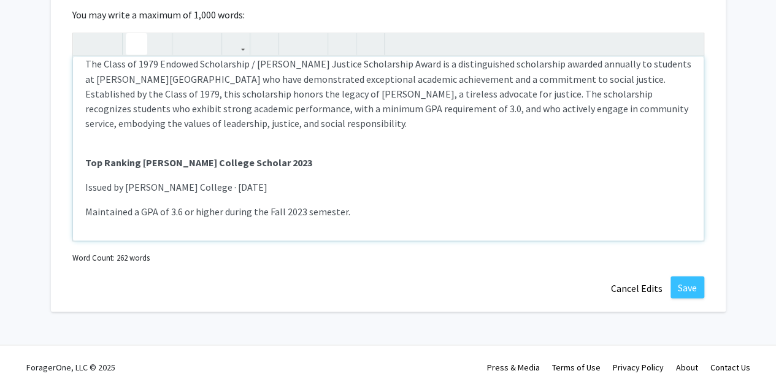
click at [260, 128] on p "The Class of 1979 Endowed Scholarship / [PERSON_NAME] Justice Scholarship Award…" at bounding box center [388, 93] width 606 height 74
click at [696, 291] on button "Save" at bounding box center [687, 287] width 34 height 22
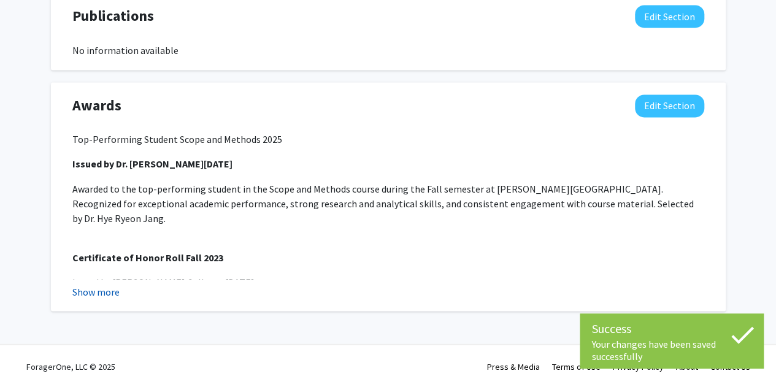
click at [99, 293] on button "Show more" at bounding box center [95, 291] width 47 height 15
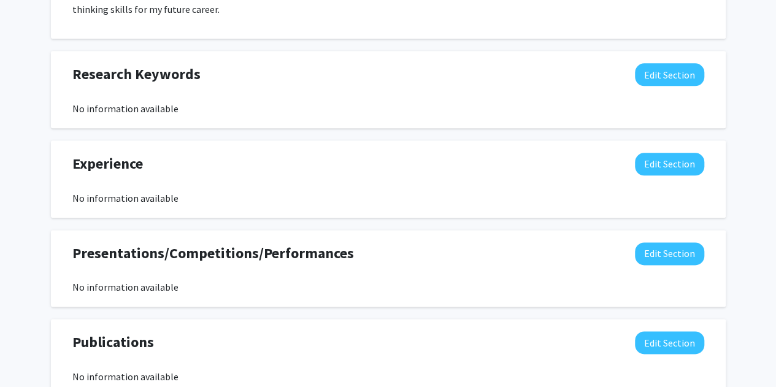
scroll to position [649, 0]
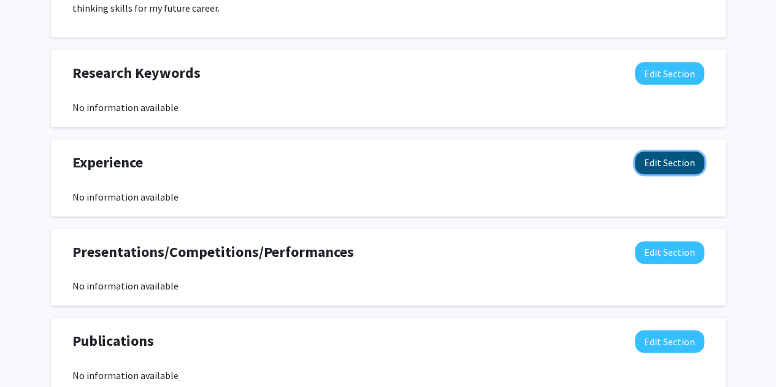
click at [650, 162] on button "Edit Section" at bounding box center [669, 162] width 69 height 23
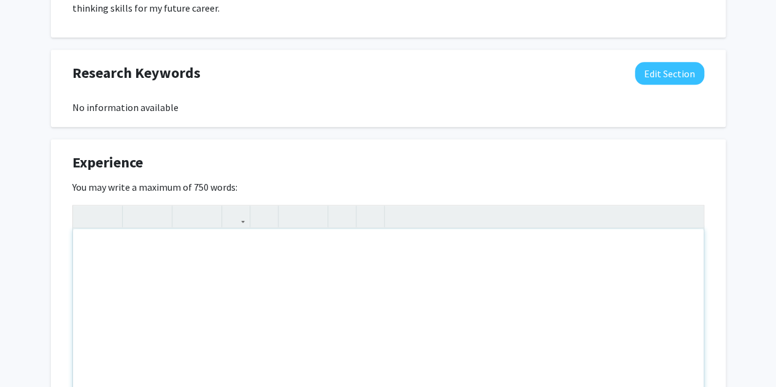
click at [190, 273] on div "Note to users with screen readers: Please deactivate our accessibility plugin f…" at bounding box center [388, 321] width 631 height 184
paste div "Note to users with screen readers: Please deactivate our accessibility plugin f…"
type textarea "<p>Research Assistant </p><p>Research Assistant </p><p>UChicago Data Science In…"
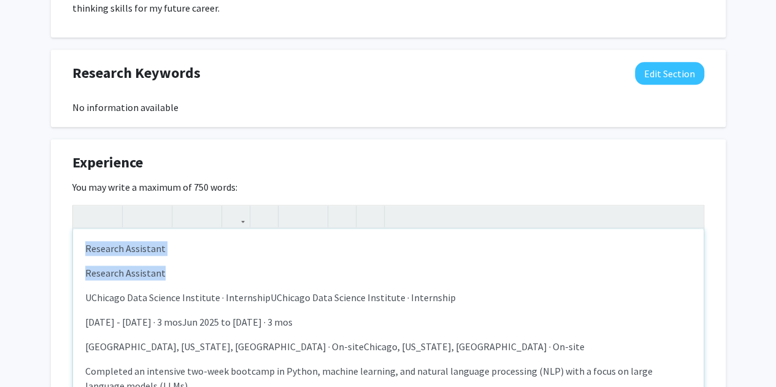
drag, startPoint x: 171, startPoint y: 258, endPoint x: 73, endPoint y: 229, distance: 101.7
click at [73, 229] on div "Research Assistant Research Assistant UChicago Data Science Institute · Inter…" at bounding box center [388, 321] width 631 height 184
click at [107, 246] on p "Research Assistant" at bounding box center [388, 248] width 606 height 15
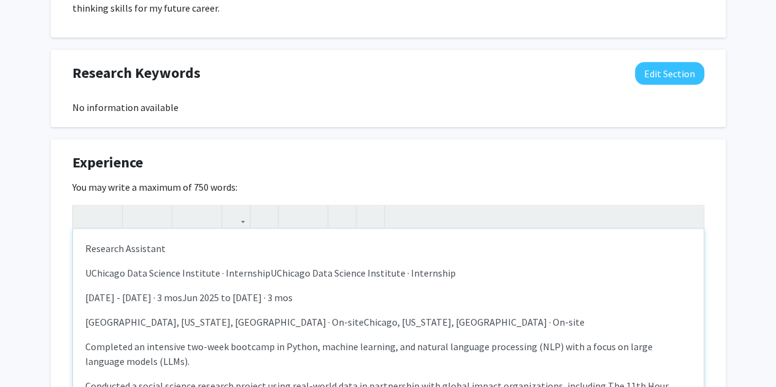
click at [105, 247] on span "Research Assistant" at bounding box center [125, 248] width 80 height 12
click at [141, 221] on button "button" at bounding box center [136, 215] width 21 height 21
click at [222, 277] on p "UChicago Data Science Institute · InternshipUChicago Data Science Institute · I…" at bounding box center [388, 273] width 606 height 15
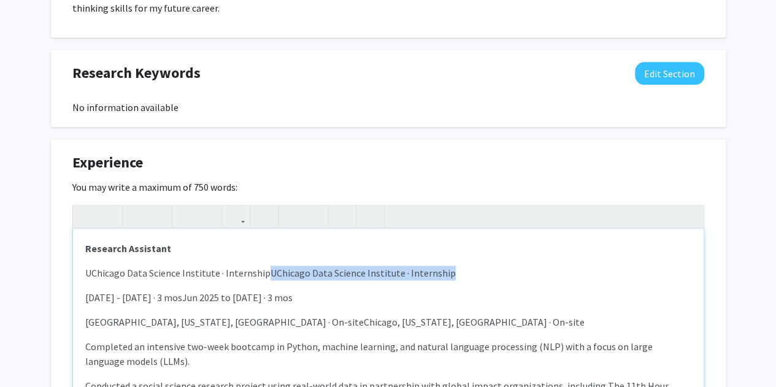
drag, startPoint x: 263, startPoint y: 271, endPoint x: 499, endPoint y: 268, distance: 236.8
click at [499, 268] on p "UChicago Data Science Institute · InternshipUChicago Data Science Institute · I…" at bounding box center [388, 273] width 606 height 15
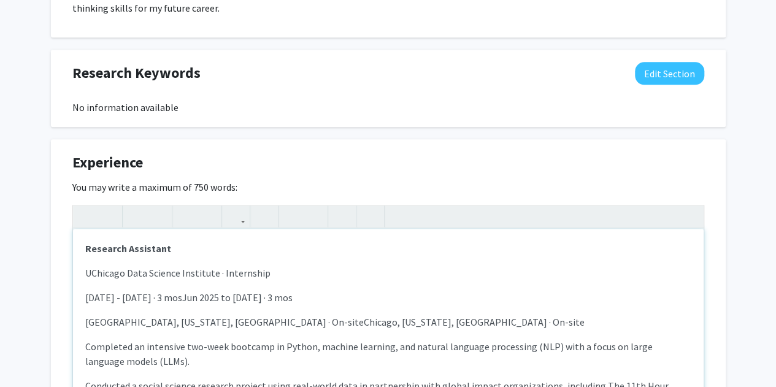
drag, startPoint x: 197, startPoint y: 294, endPoint x: 318, endPoint y: 296, distance: 121.5
click at [318, 296] on p "[DATE] - [DATE] · 3 mosJun 2025 to [DATE] · 3 mos" at bounding box center [388, 297] width 606 height 15
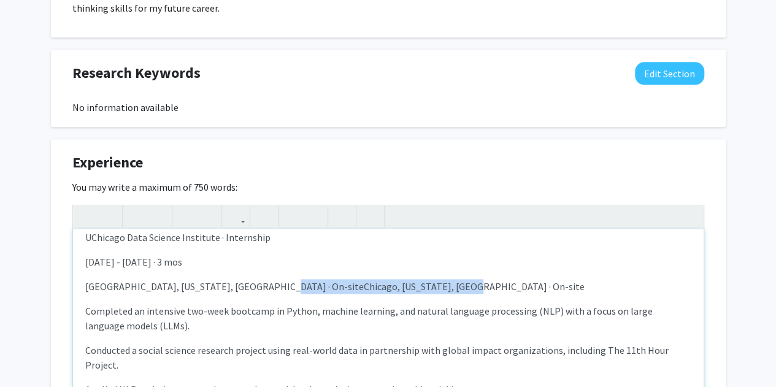
drag, startPoint x: 247, startPoint y: 285, endPoint x: 409, endPoint y: 283, distance: 162.6
click at [409, 283] on p "[GEOGRAPHIC_DATA], [US_STATE], [GEOGRAPHIC_DATA] · On-siteChicago, [US_STATE], …" at bounding box center [388, 286] width 606 height 15
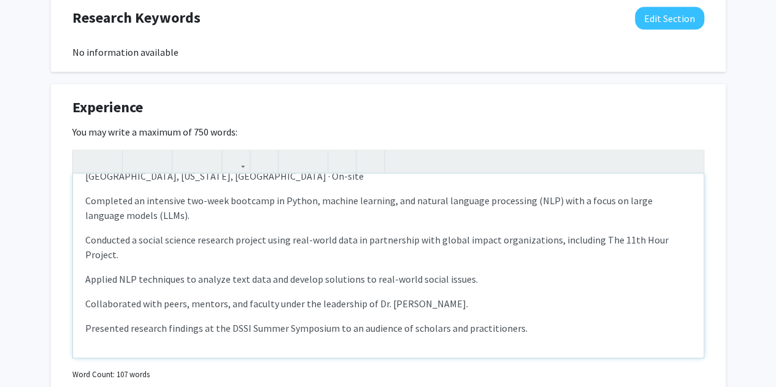
scroll to position [705, 0]
click at [558, 329] on p "Presented research findings at the DSSI Summer Symposium to an audience of scho…" at bounding box center [388, 327] width 606 height 15
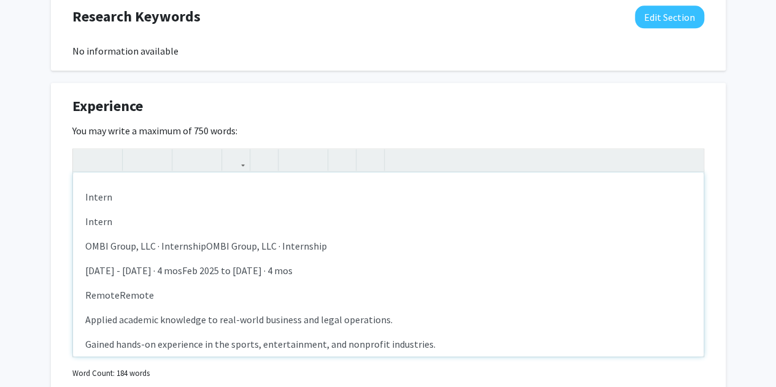
scroll to position [260, 0]
click at [125, 214] on p "Intern" at bounding box center [388, 221] width 606 height 15
click at [101, 229] on div "Research Assistant UChicago Data Science Institute · Internship [DATE] - [DATE]…" at bounding box center [388, 264] width 631 height 184
click at [101, 224] on p "Intern" at bounding box center [388, 221] width 606 height 15
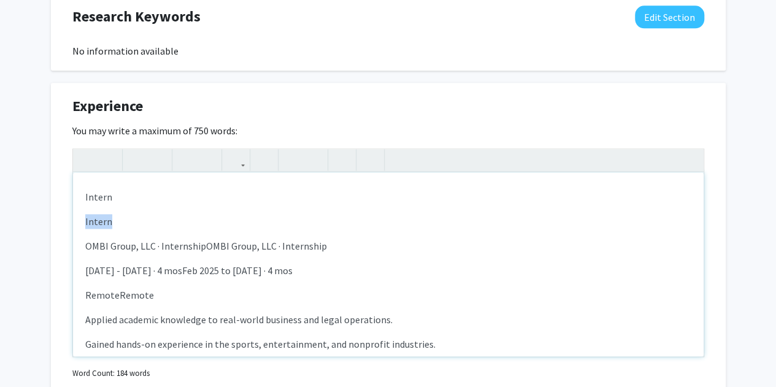
click at [101, 224] on p "Intern" at bounding box center [388, 221] width 606 height 15
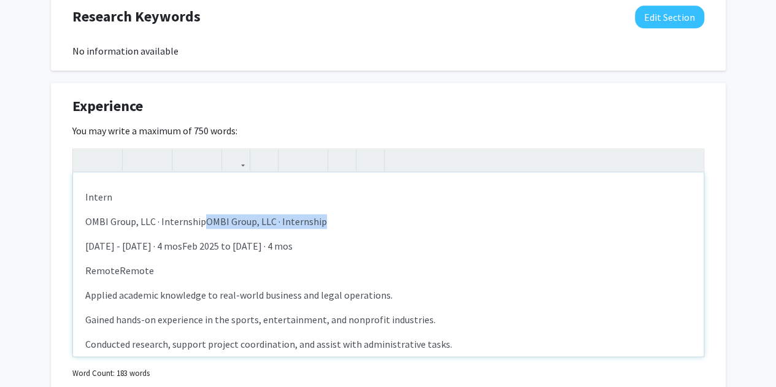
drag, startPoint x: 202, startPoint y: 218, endPoint x: 329, endPoint y: 223, distance: 126.4
click at [329, 223] on p "OMBI Group, LLC · InternshipOMBI Group, LLC · Internship" at bounding box center [388, 221] width 606 height 15
click at [198, 245] on p "[DATE] - [DATE] · 4 mosFeb 2025 to [DATE] · 4 mos" at bounding box center [388, 246] width 606 height 15
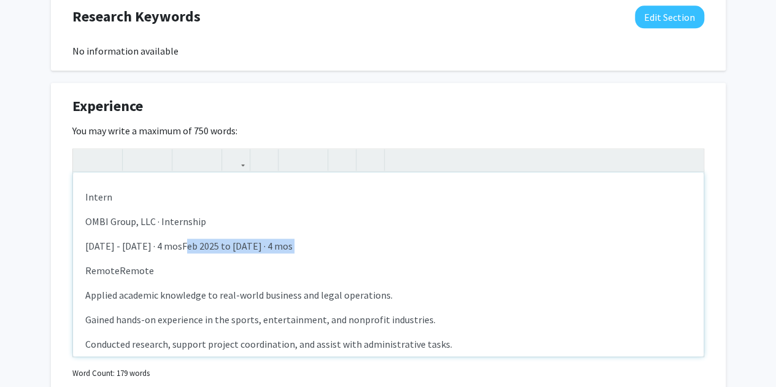
drag, startPoint x: 198, startPoint y: 245, endPoint x: 343, endPoint y: 240, distance: 145.4
click at [343, 240] on p "[DATE] - [DATE] · 4 mosFeb 2025 to [DATE] · 4 mos" at bounding box center [388, 246] width 606 height 15
click at [157, 277] on div "Research Assistant UChicago Data Science Institute · Internship [DATE] - [DATE]…" at bounding box center [388, 264] width 631 height 184
click at [157, 270] on p "RemoteRemote" at bounding box center [388, 270] width 606 height 15
click at [99, 200] on p "Intern" at bounding box center [388, 197] width 606 height 15
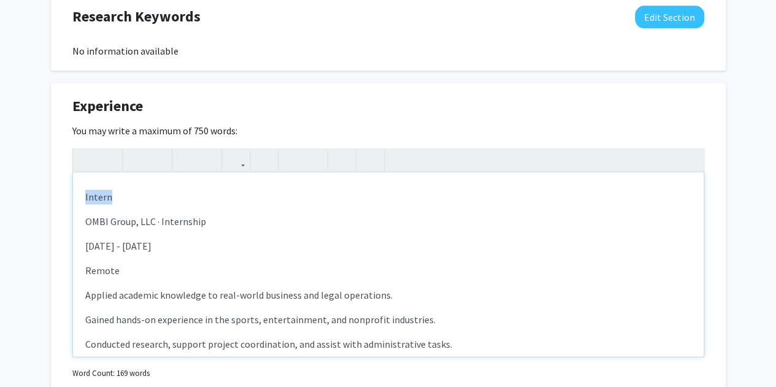
click at [99, 200] on p "Intern" at bounding box center [388, 197] width 606 height 15
type textarea "<l><ipsu dolor="sita-cons: 5adi;"><elitse>Doeiusmo Temporinc</utlabo></etdo></m…"
click at [138, 154] on icon "button" at bounding box center [136, 160] width 10 height 20
click at [167, 259] on div "Research Assistant UChicago Data Science Institute · Internship [DATE] - [DATE]…" at bounding box center [388, 264] width 631 height 184
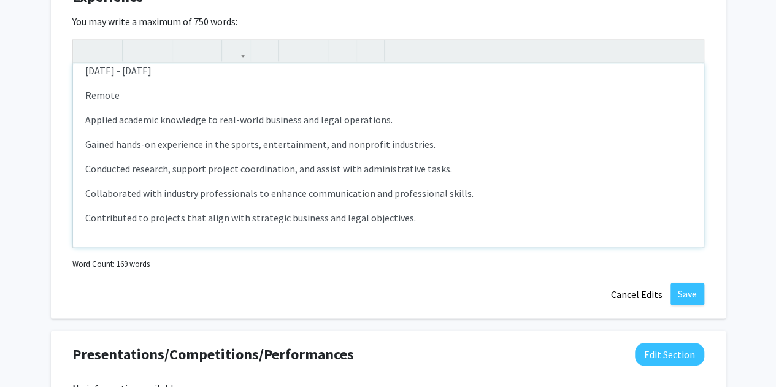
scroll to position [818, 0]
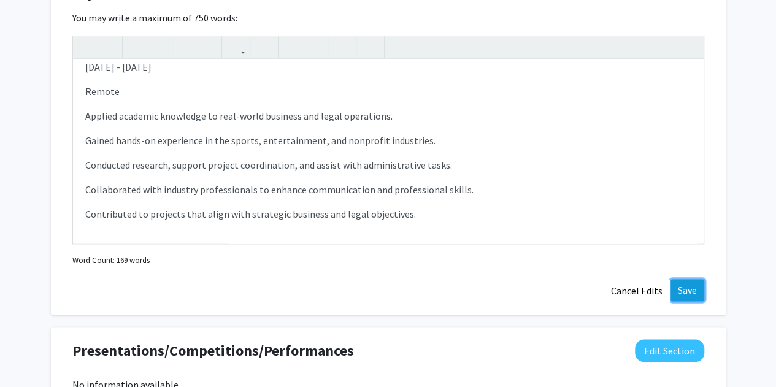
click at [696, 293] on button "Save" at bounding box center [687, 290] width 34 height 22
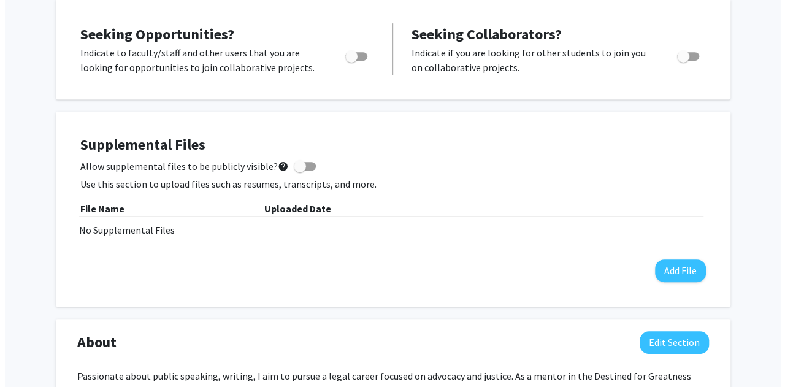
scroll to position [251, 0]
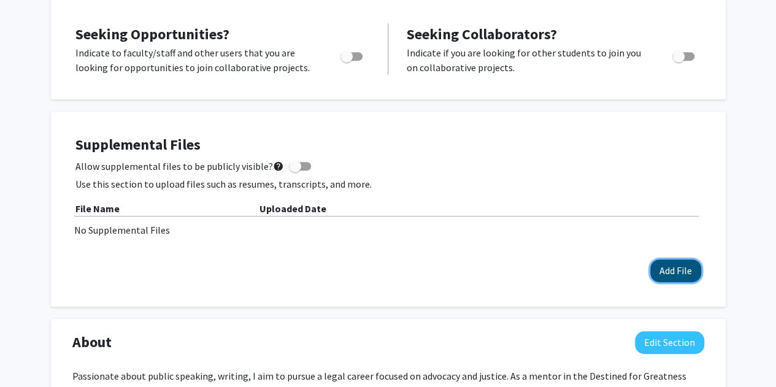
click at [662, 280] on button "Add File" at bounding box center [675, 270] width 51 height 23
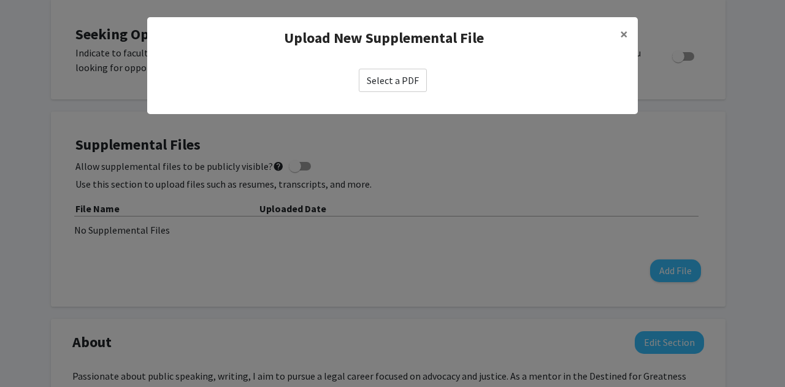
click at [384, 83] on label "Select a PDF" at bounding box center [393, 80] width 68 height 23
click at [0, 0] on input "Select a PDF" at bounding box center [0, 0] width 0 height 0
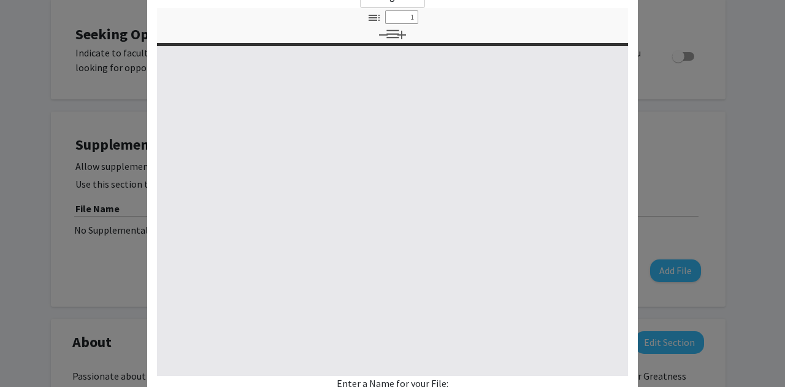
type input "0"
select select "custom"
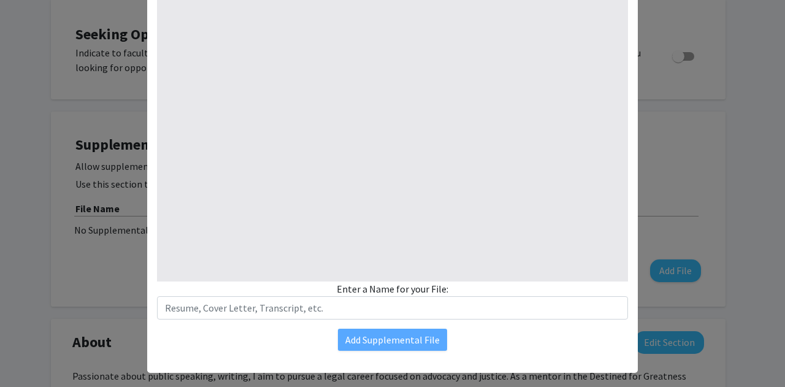
type input "1"
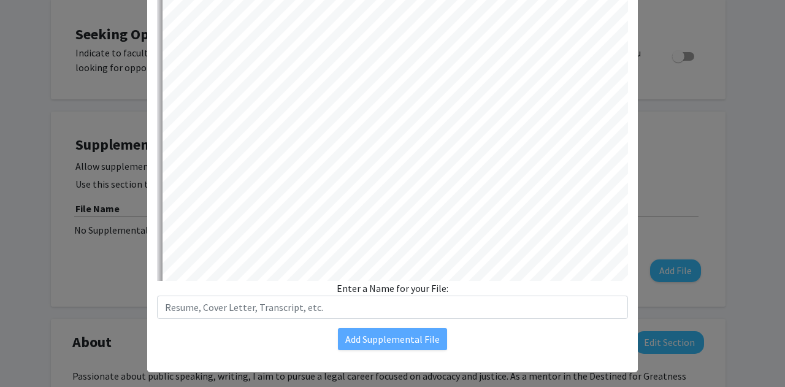
select select "auto"
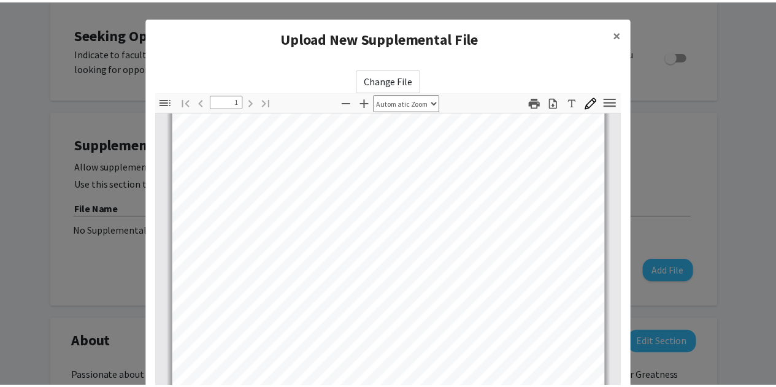
scroll to position [193, 0]
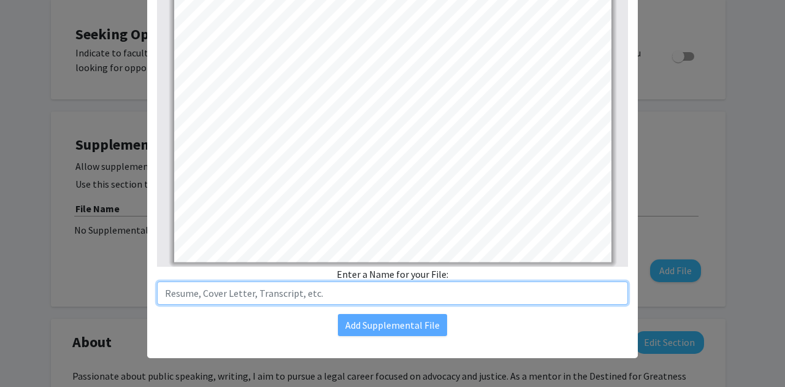
click at [362, 294] on input "text" at bounding box center [392, 293] width 471 height 23
type input "Resume"
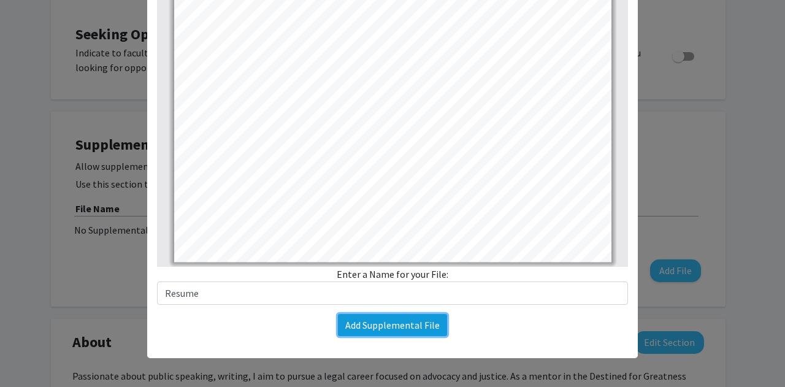
click at [369, 329] on button "Add Supplemental File" at bounding box center [392, 325] width 109 height 22
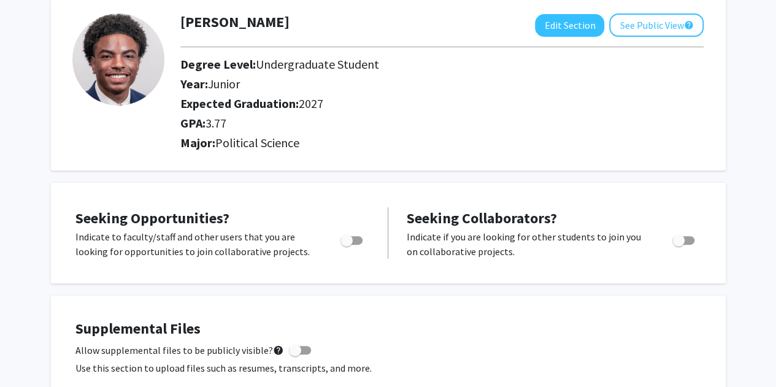
scroll to position [0, 0]
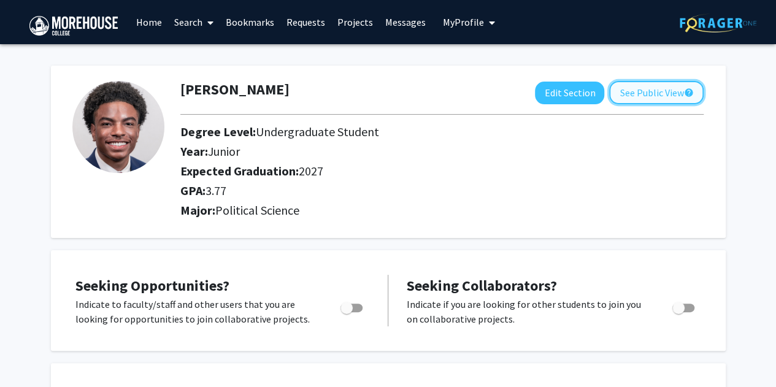
click at [648, 90] on button "See Public View help" at bounding box center [656, 92] width 94 height 23
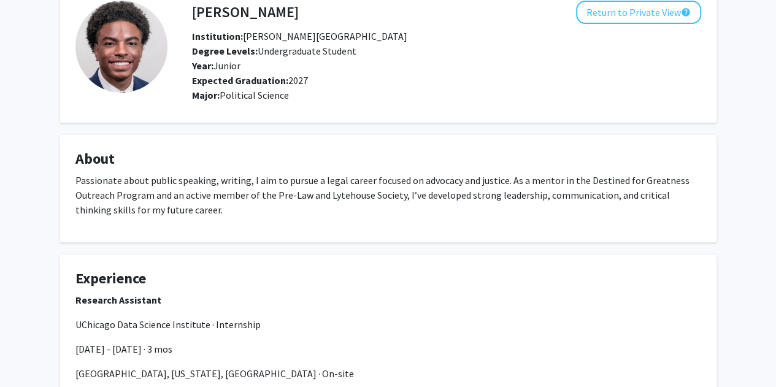
scroll to position [24, 0]
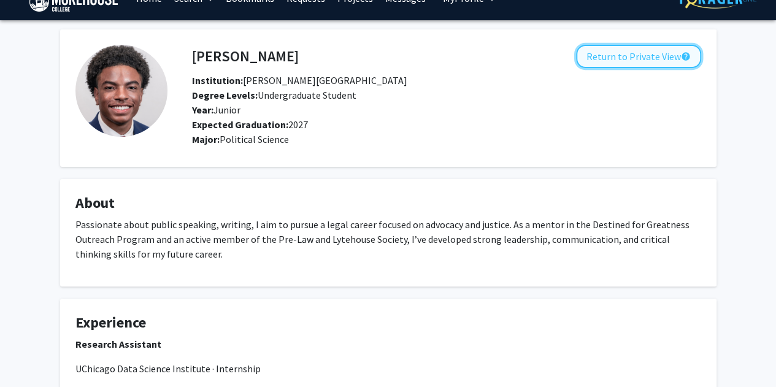
click at [600, 64] on button "Return to Private View help" at bounding box center [638, 56] width 125 height 23
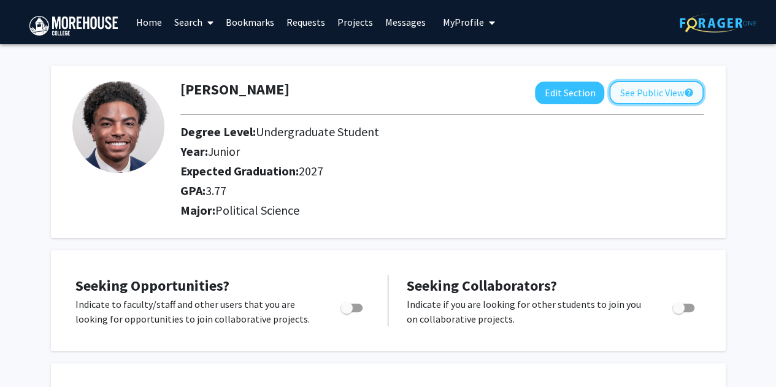
click at [638, 89] on button "See Public View help" at bounding box center [656, 92] width 94 height 23
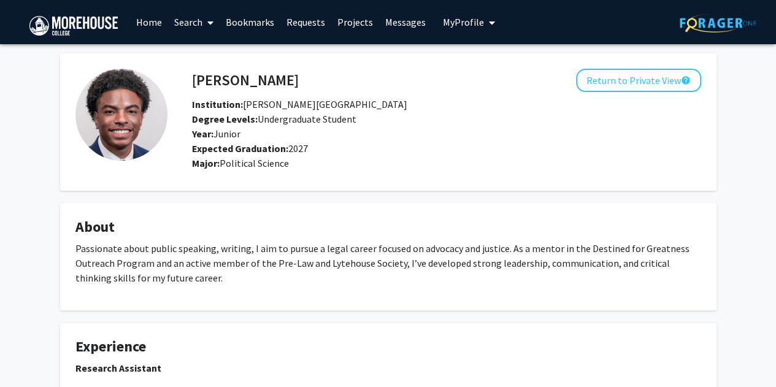
click at [150, 27] on link "Home" at bounding box center [149, 22] width 38 height 43
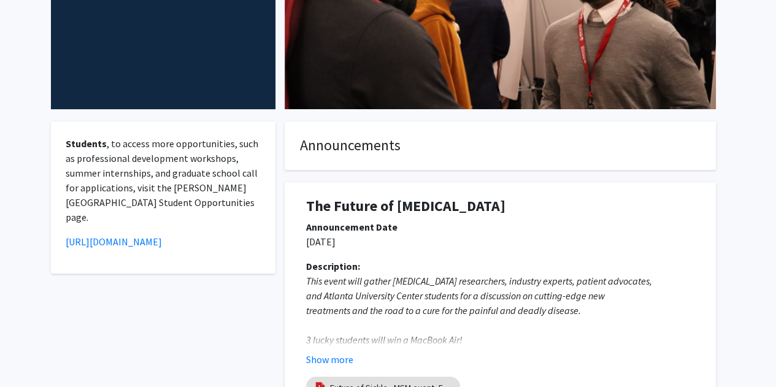
scroll to position [69, 0]
